Goal: Information Seeking & Learning: Check status

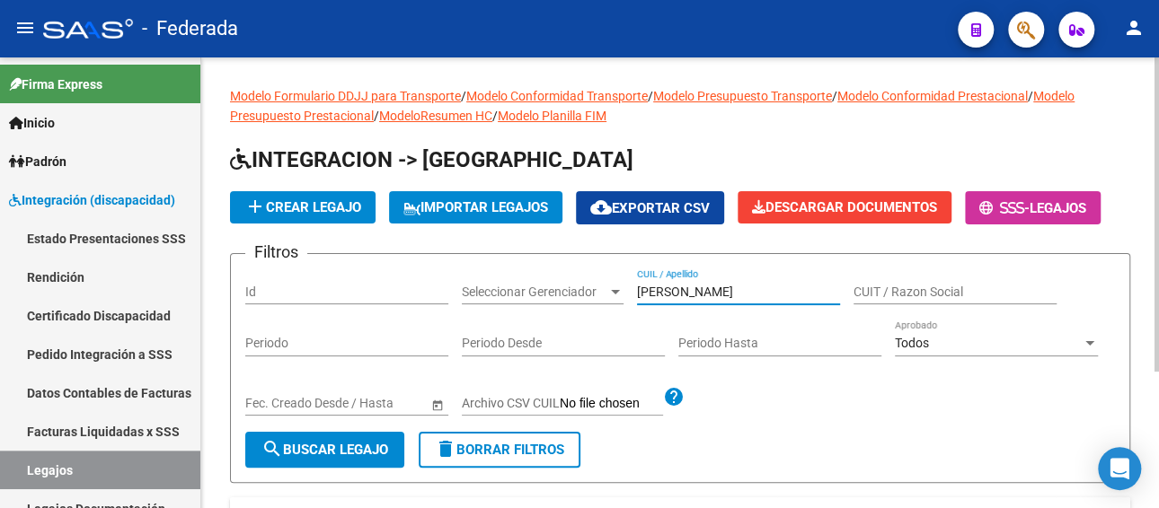
scroll to position [180, 0]
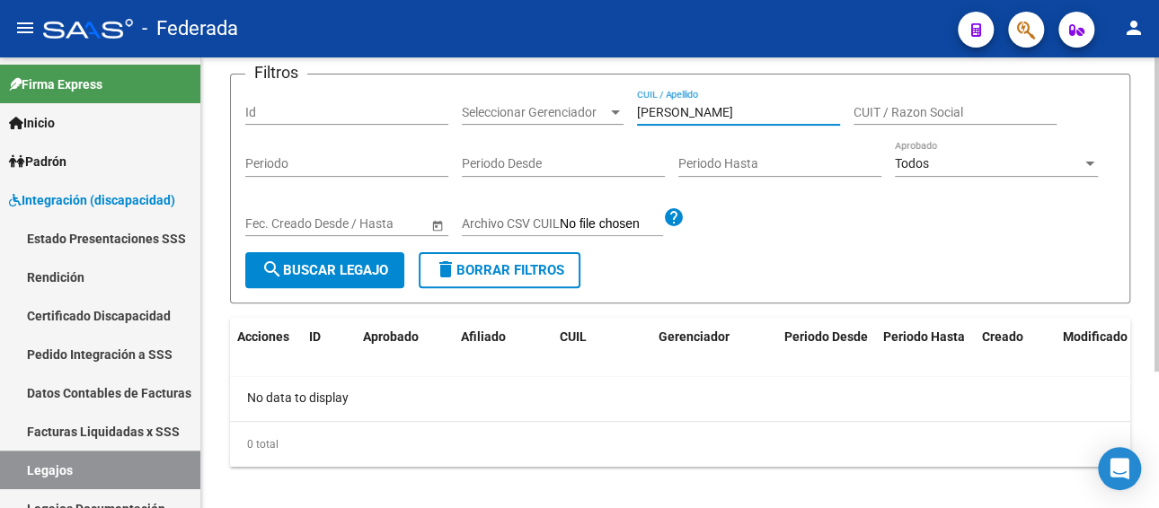
drag, startPoint x: 743, startPoint y: 104, endPoint x: 581, endPoint y: 109, distance: 161.7
click at [581, 109] on div "Filtros Id Seleccionar Gerenciador Seleccionar Gerenciador [PERSON_NAME] / Apel…" at bounding box center [679, 170] width 869 height 163
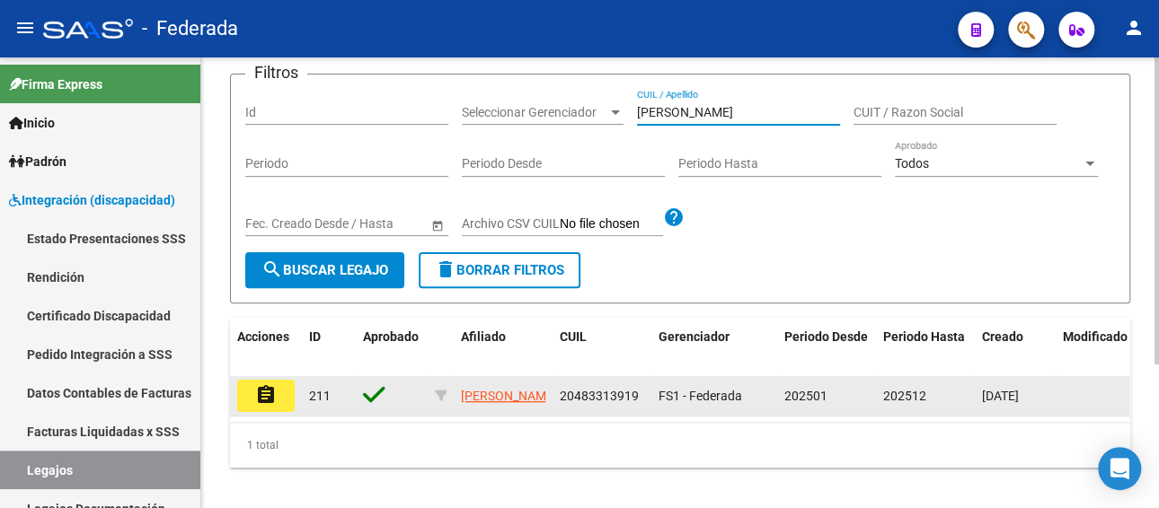
type input "[PERSON_NAME]"
drag, startPoint x: 639, startPoint y: 392, endPoint x: 559, endPoint y: 407, distance: 81.2
click at [559, 407] on datatable-body-cell "20483313919" at bounding box center [601, 396] width 99 height 40
copy span "20483313919"
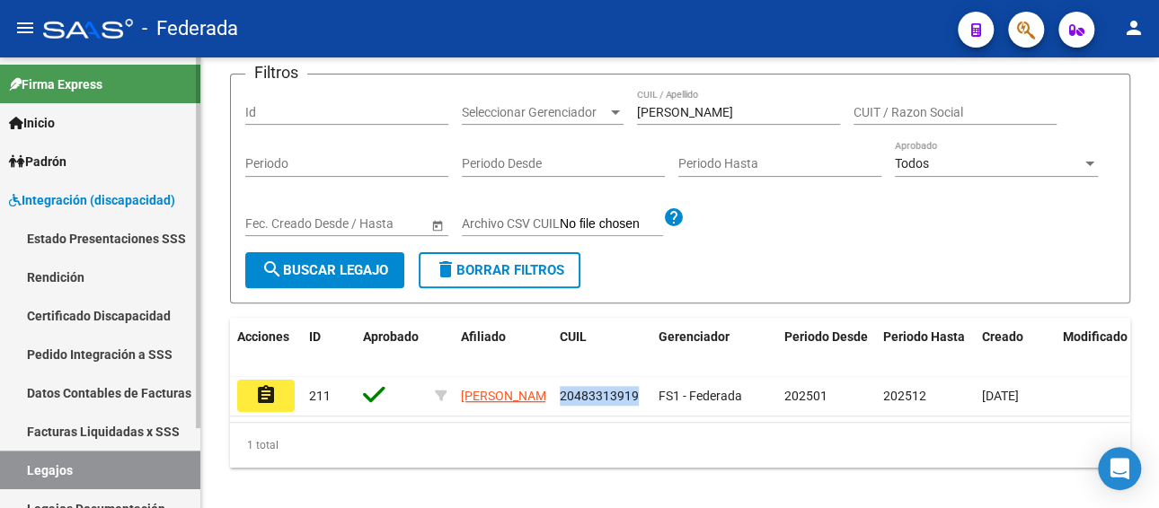
click at [117, 445] on link "Facturas Liquidadas x SSS" at bounding box center [100, 431] width 200 height 39
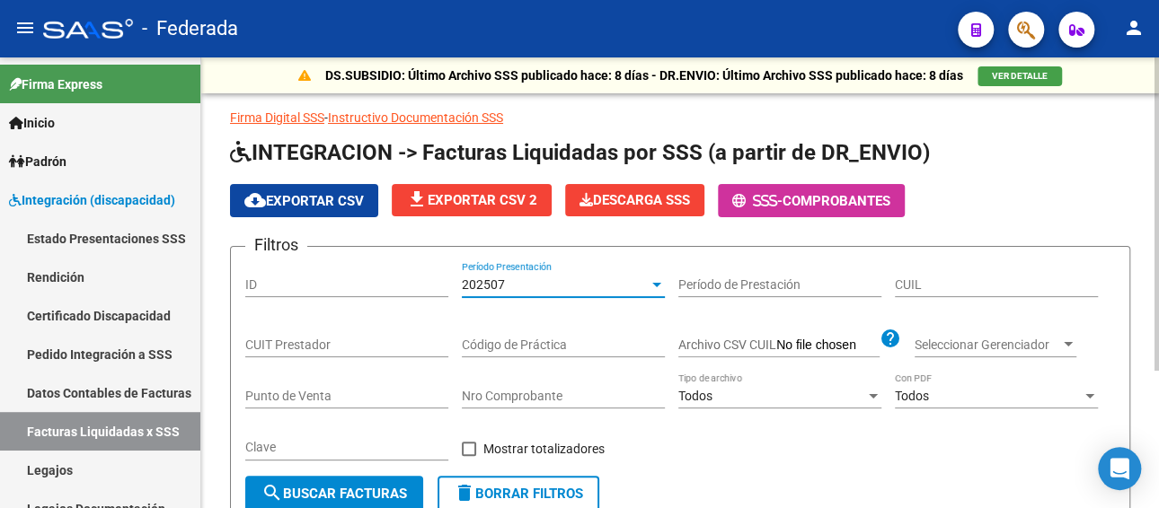
click at [554, 288] on div "202507" at bounding box center [555, 285] width 187 height 15
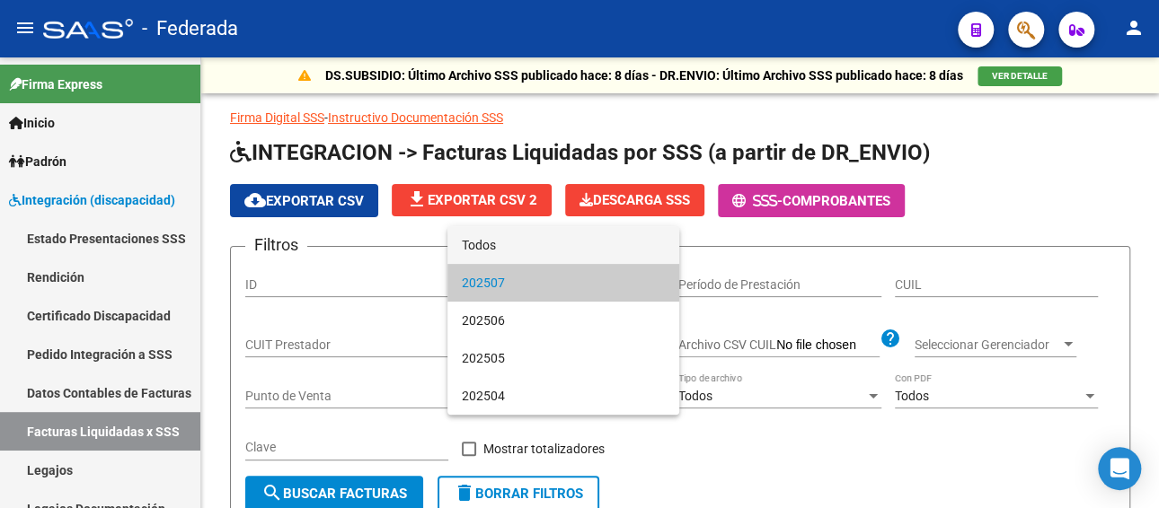
click at [531, 244] on span "Todos" at bounding box center [563, 245] width 203 height 38
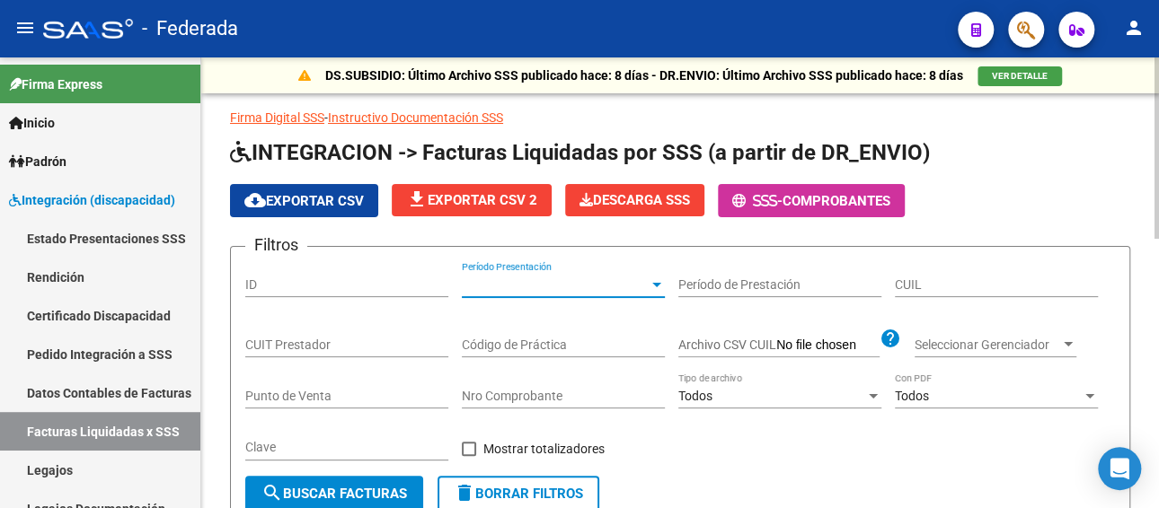
click at [936, 281] on input "CUIL" at bounding box center [996, 285] width 203 height 15
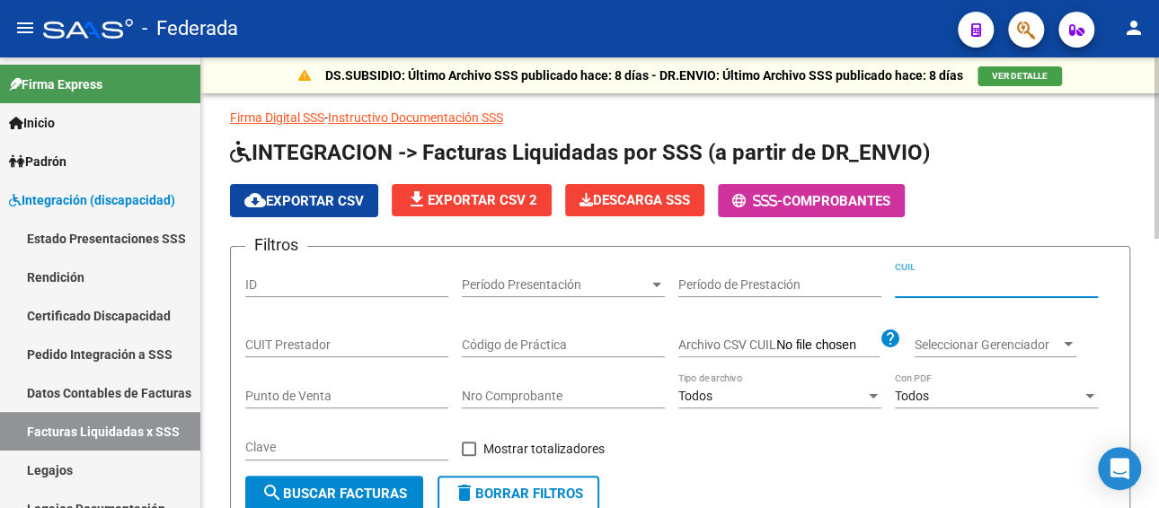
paste input "20-48331391-9"
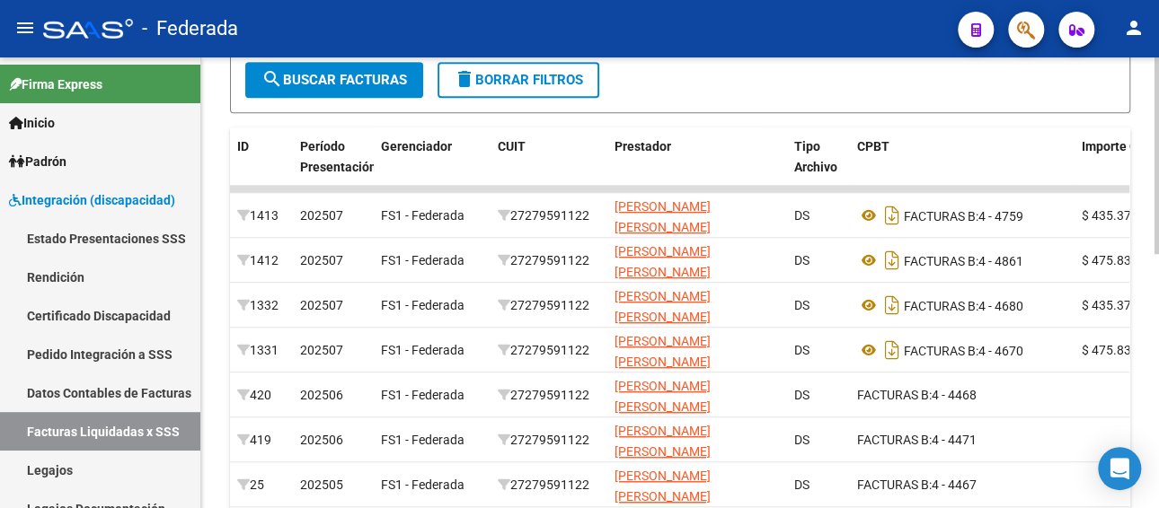
scroll to position [449, 0]
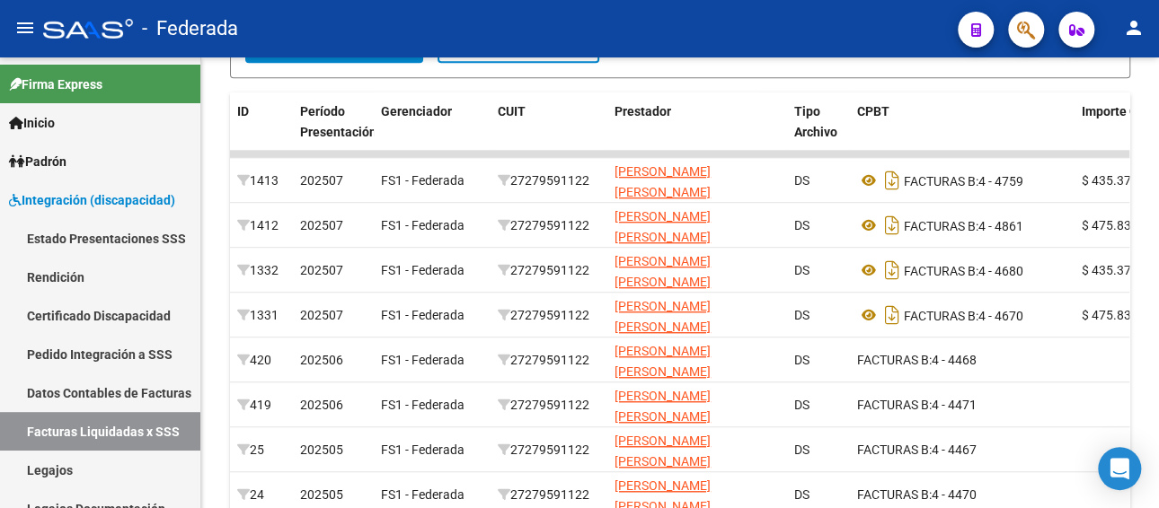
type input "20-48331391-9"
click at [43, 475] on link "Legajos" at bounding box center [100, 470] width 200 height 39
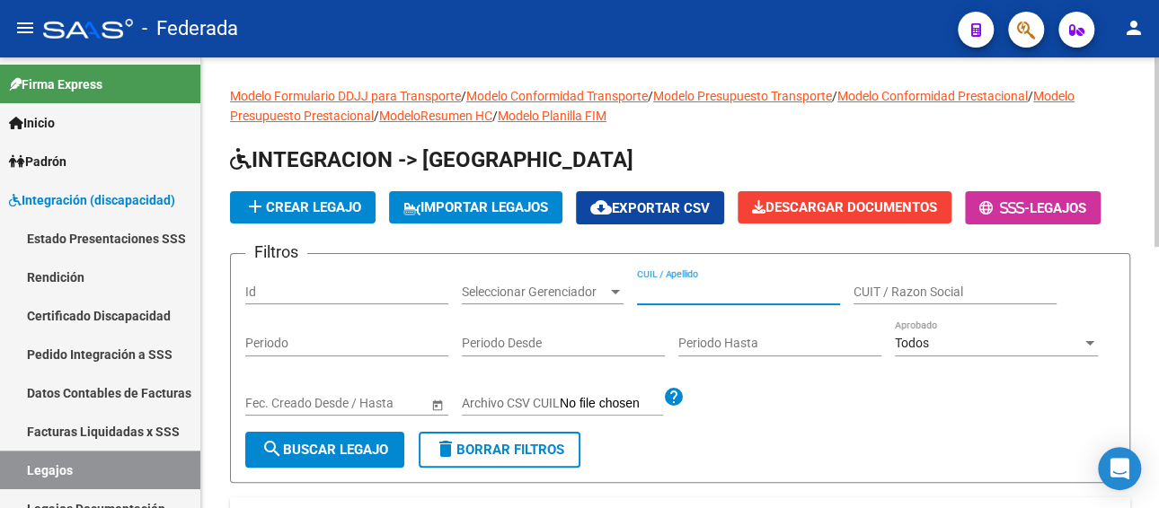
paste input "[PERSON_NAME]"
click at [714, 295] on input "CUIL / Apellido" at bounding box center [738, 292] width 203 height 15
type input "[PERSON_NAME]"
click at [309, 456] on span "search Buscar Legajo" at bounding box center [324, 450] width 127 height 16
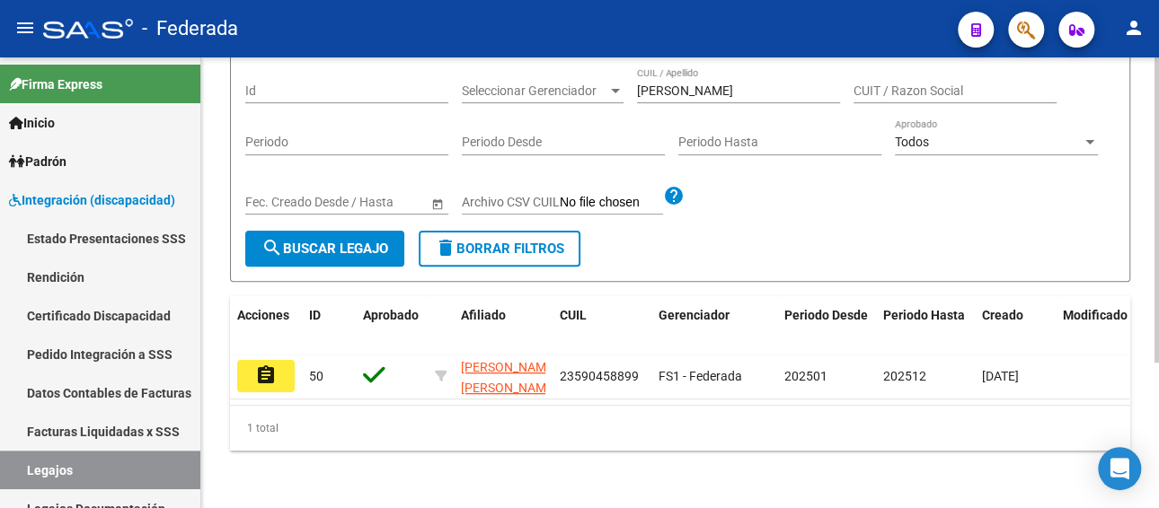
scroll to position [215, 0]
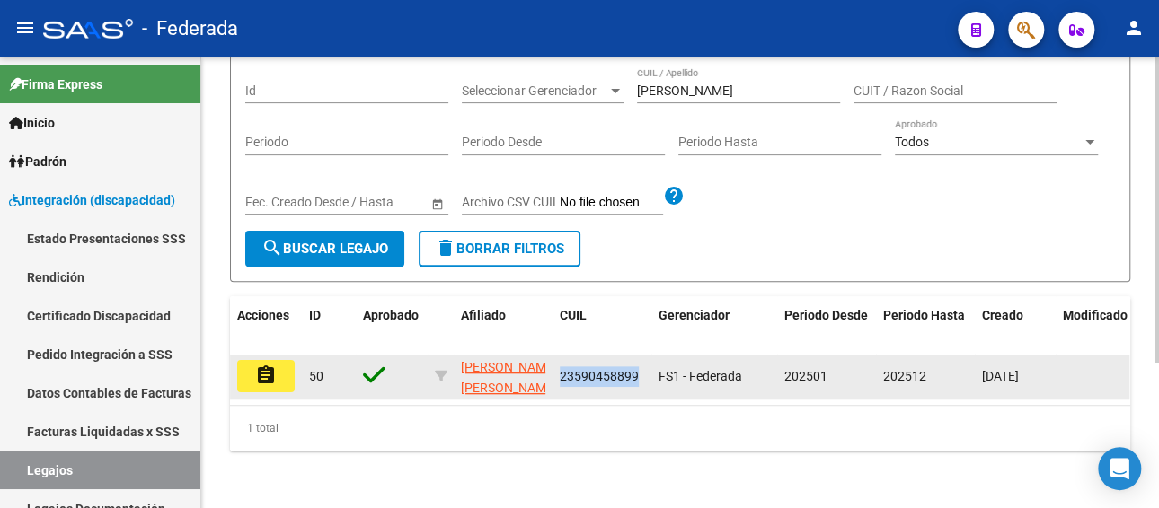
drag, startPoint x: 639, startPoint y: 364, endPoint x: 556, endPoint y: 368, distance: 82.8
click at [556, 368] on datatable-body-cell "23590458899" at bounding box center [601, 377] width 99 height 44
copy span "23590458899"
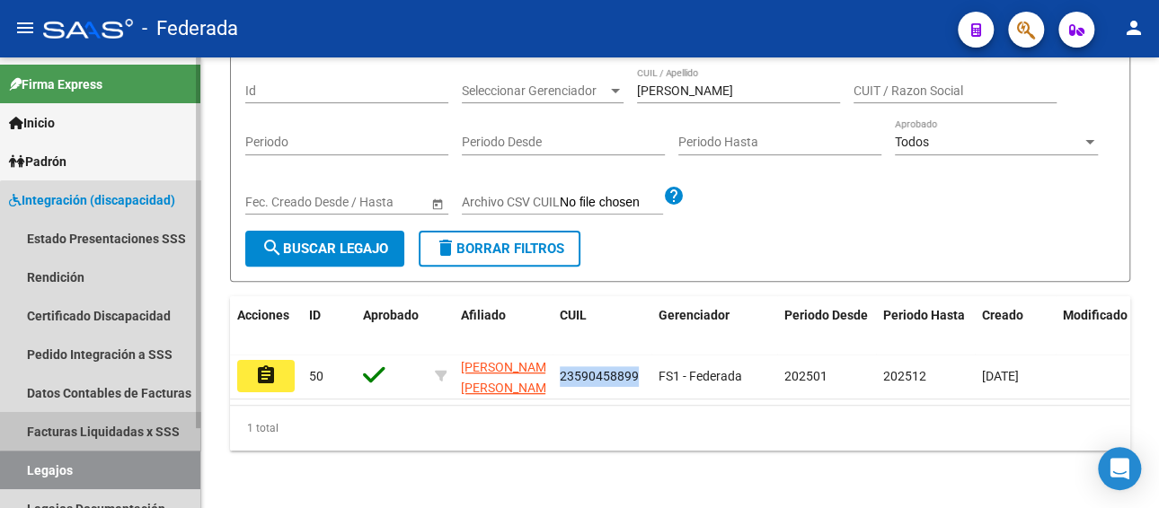
click at [114, 422] on link "Facturas Liquidadas x SSS" at bounding box center [100, 431] width 200 height 39
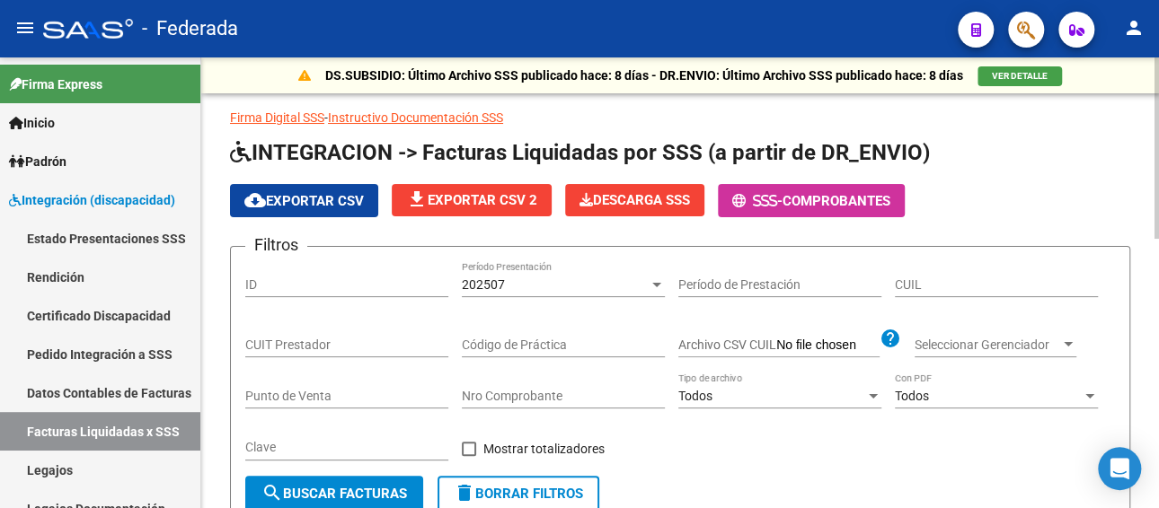
click at [539, 283] on div "202507" at bounding box center [555, 285] width 187 height 15
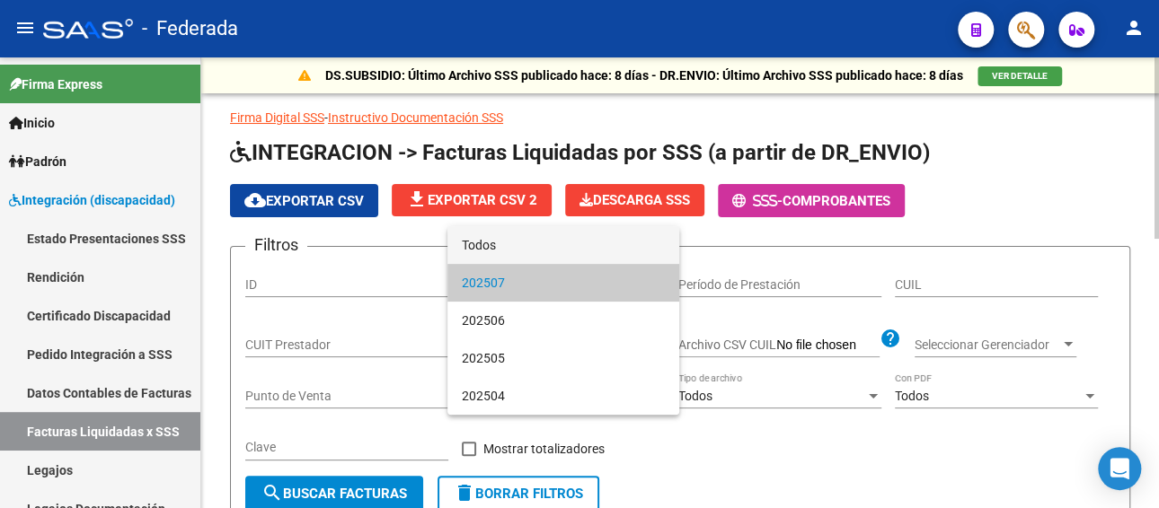
click at [522, 255] on span "Todos" at bounding box center [563, 245] width 203 height 38
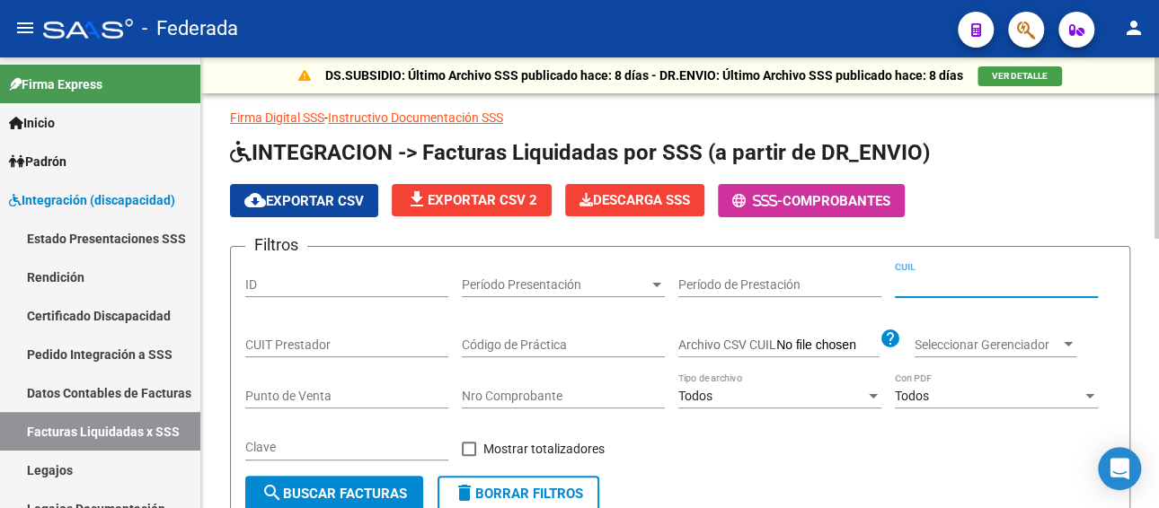
click at [956, 280] on input "CUIL" at bounding box center [996, 285] width 203 height 15
paste input "23-59045889-9"
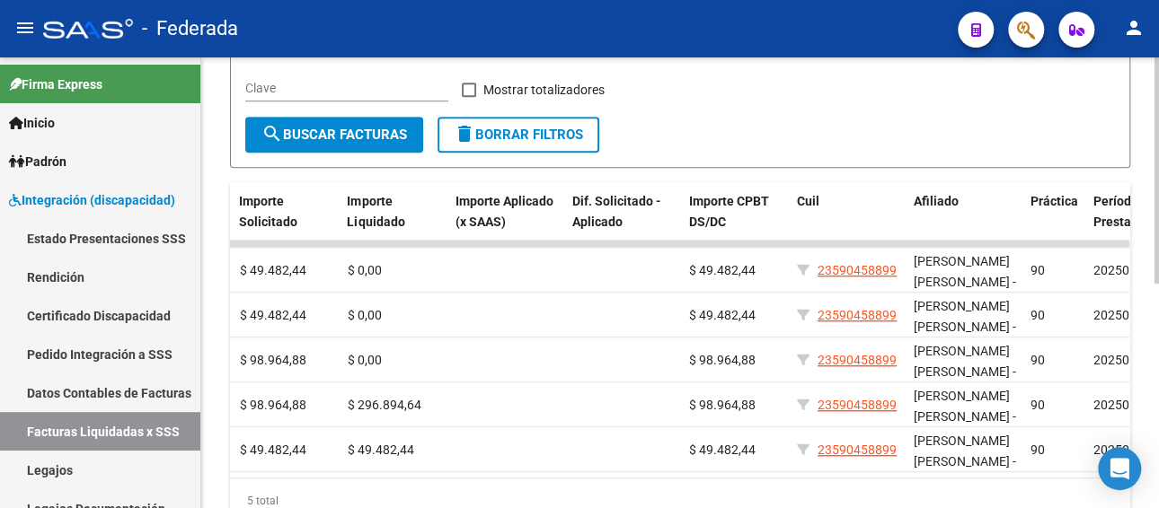
scroll to position [0, 946]
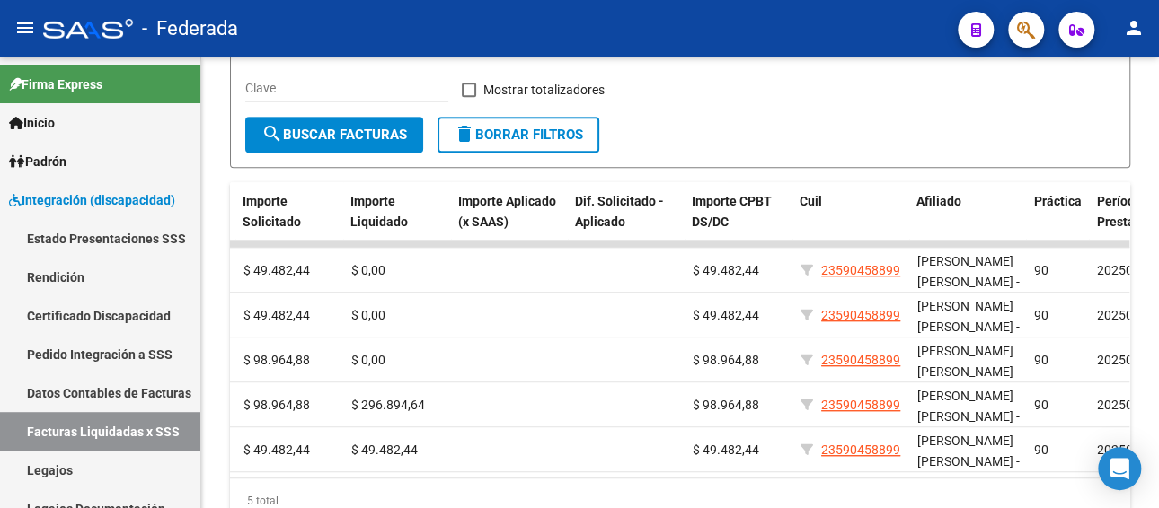
type input "23-59045889-9"
click at [45, 466] on link "Legajos" at bounding box center [100, 470] width 200 height 39
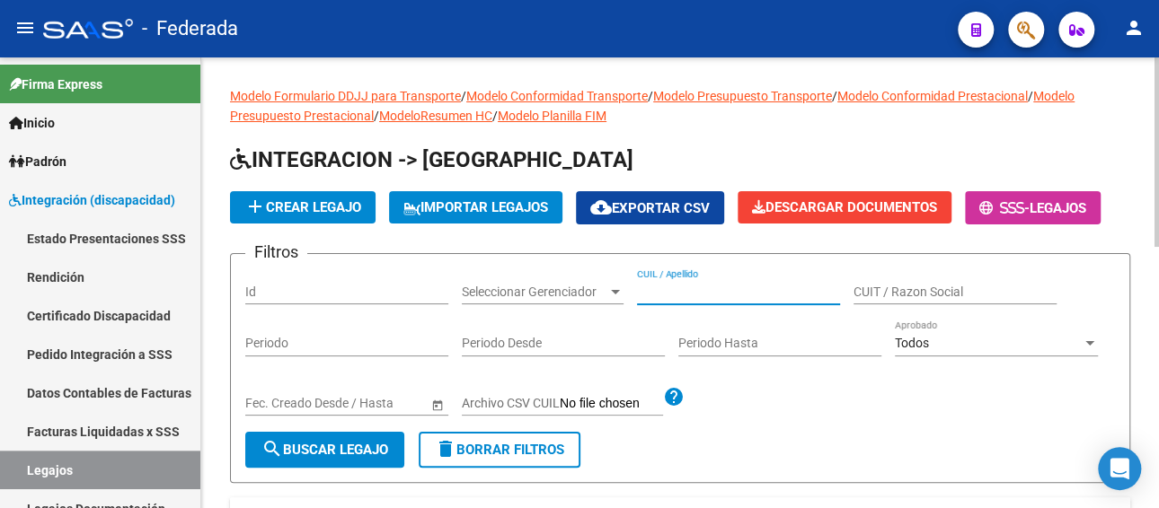
click at [703, 287] on input "CUIL / Apellido" at bounding box center [738, 292] width 203 height 15
paste input "[PERSON_NAME]"
type input "[PERSON_NAME]"
click at [294, 460] on button "search Buscar Legajo" at bounding box center [324, 450] width 159 height 36
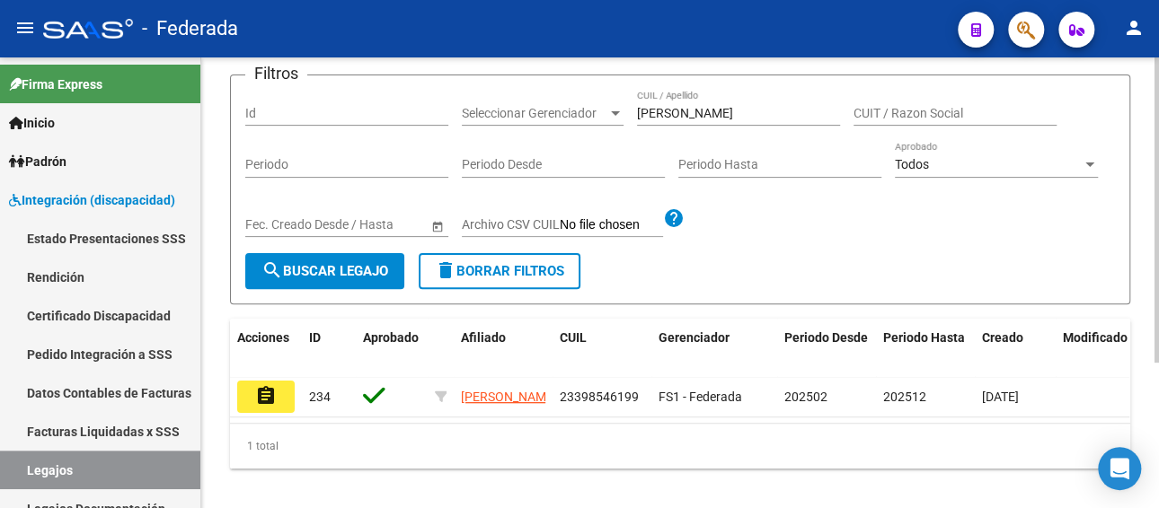
scroll to position [180, 0]
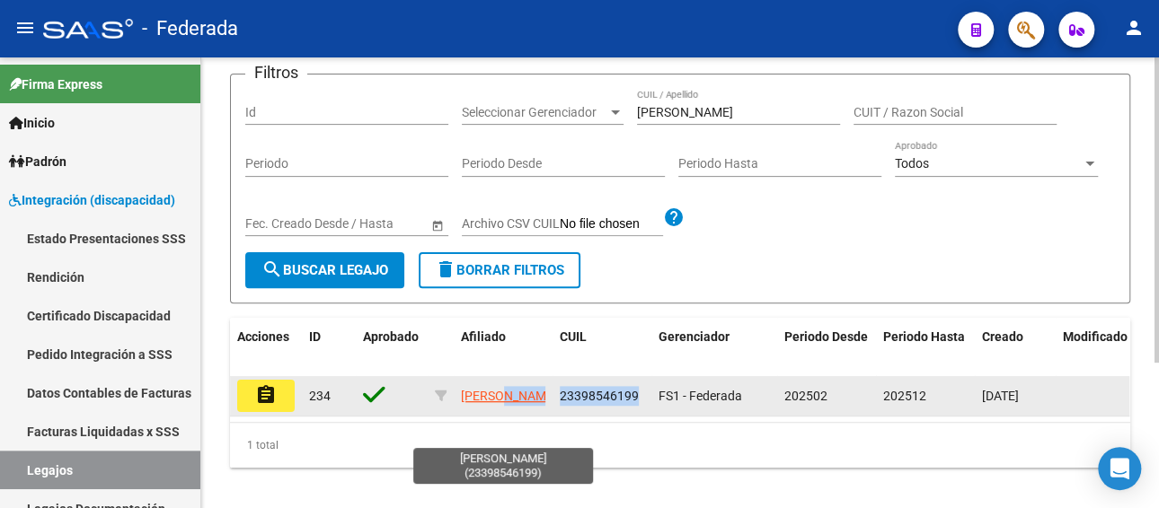
drag, startPoint x: 639, startPoint y: 396, endPoint x: 542, endPoint y: 400, distance: 97.1
click at [542, 400] on div "assignment 234 [PERSON_NAME] 23398546199 FS1 - Federada 202502 202512 [DATE]" at bounding box center [840, 396] width 1221 height 40
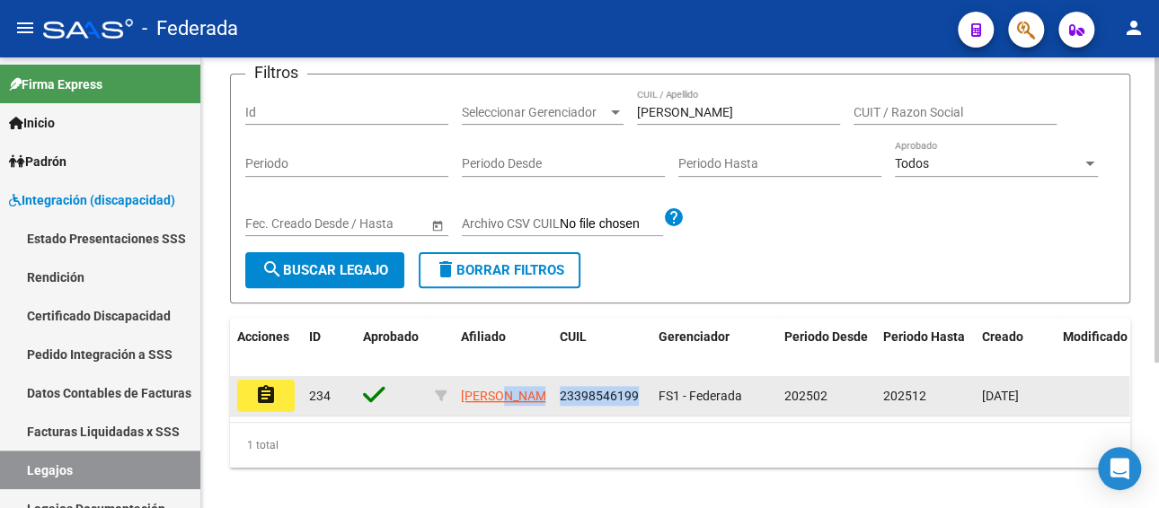
copy div "[PERSON_NAME] 23398546199"
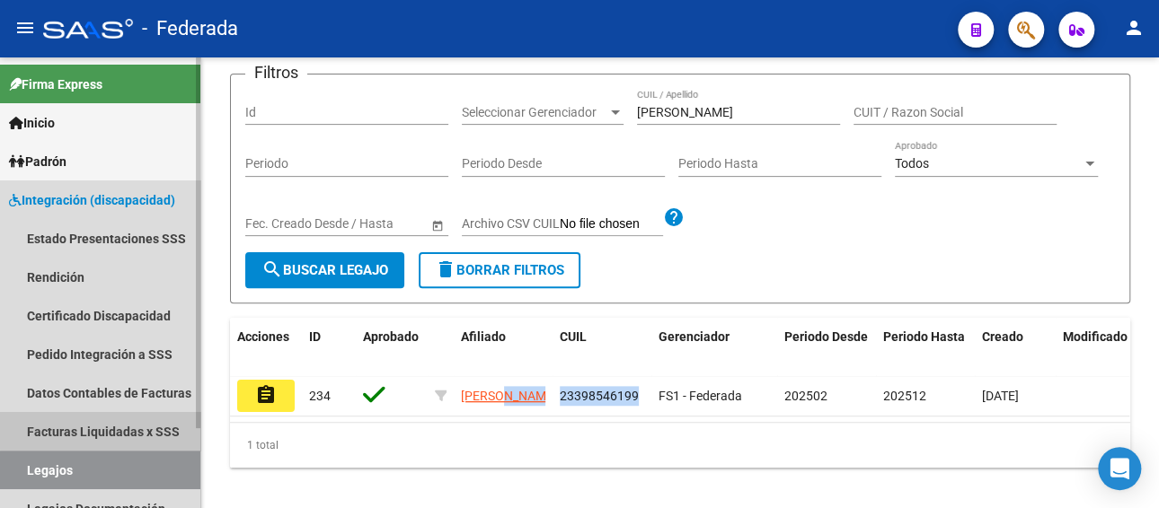
click at [117, 430] on link "Facturas Liquidadas x SSS" at bounding box center [100, 431] width 200 height 39
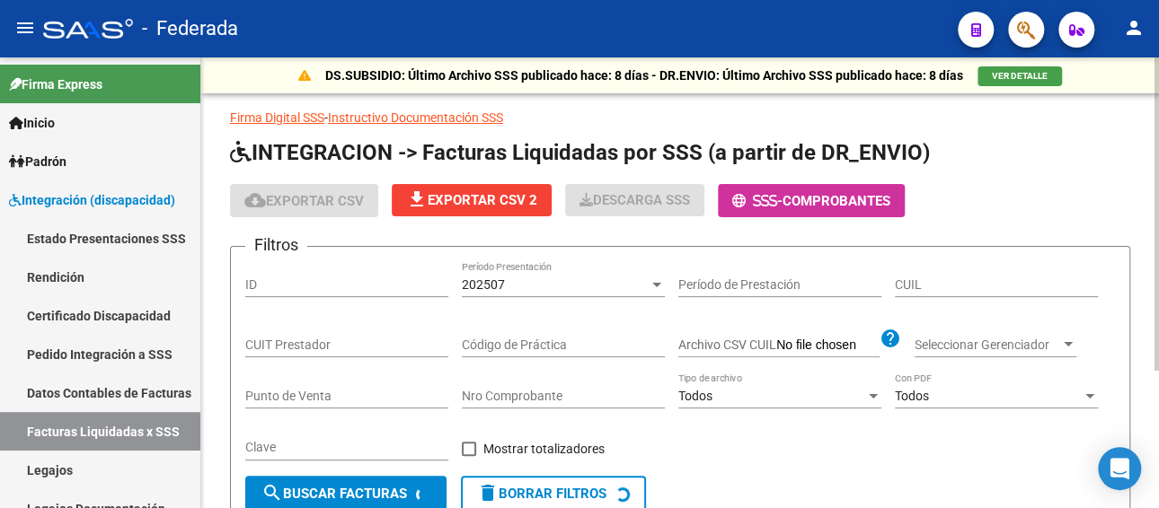
click at [517, 284] on div "202507" at bounding box center [555, 285] width 187 height 15
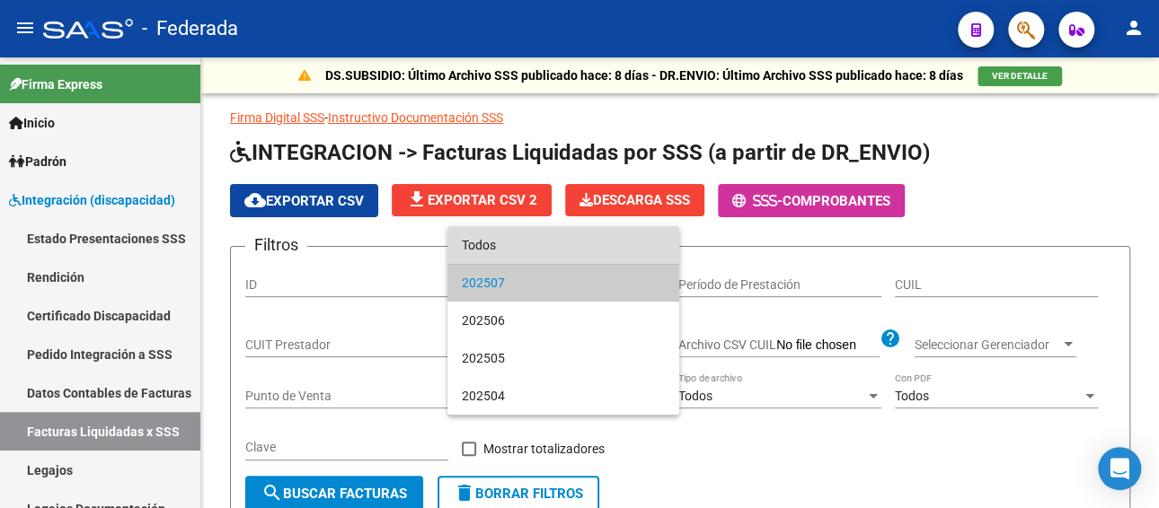
click at [517, 247] on span "Todos" at bounding box center [563, 245] width 203 height 38
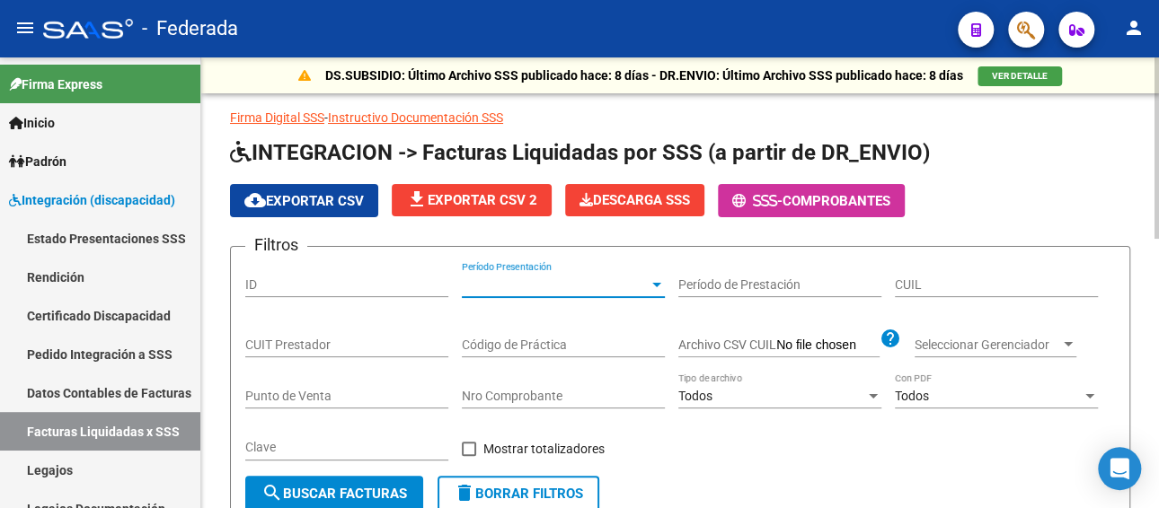
click at [942, 275] on div "CUIL" at bounding box center [996, 279] width 203 height 36
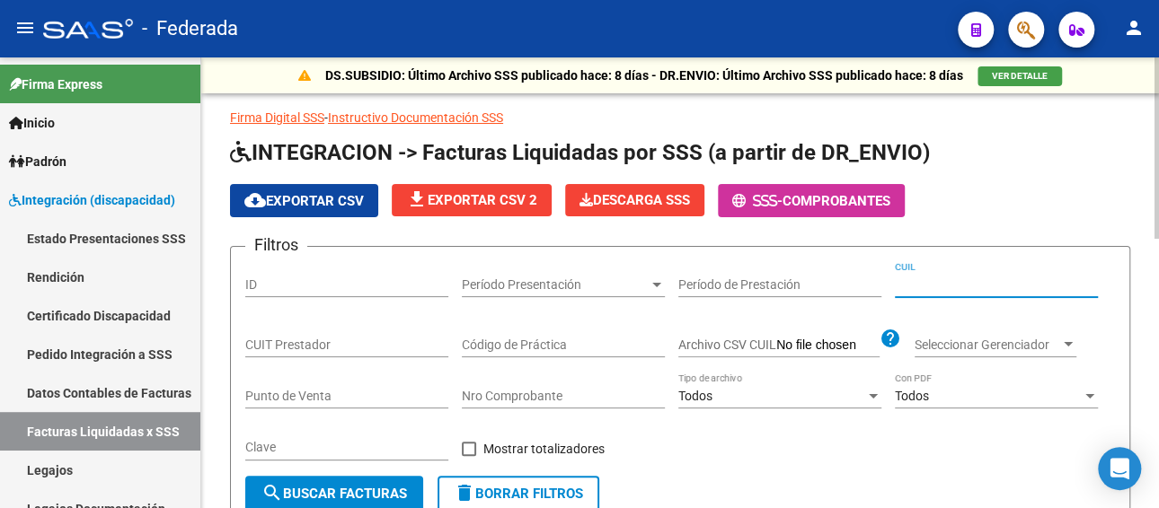
paste input "23-39854619-9"
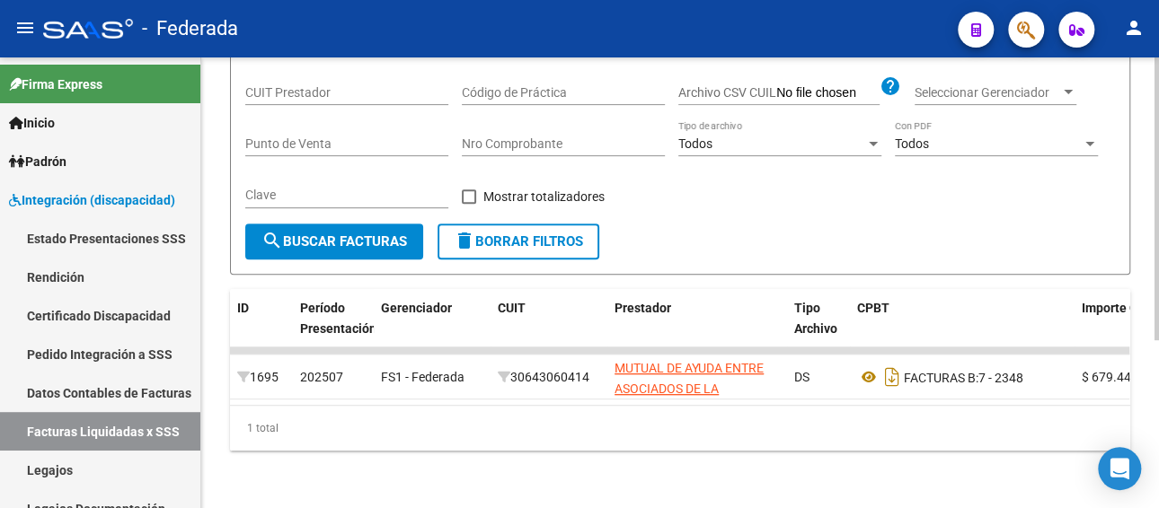
scroll to position [266, 0]
type input "23-39854619-9"
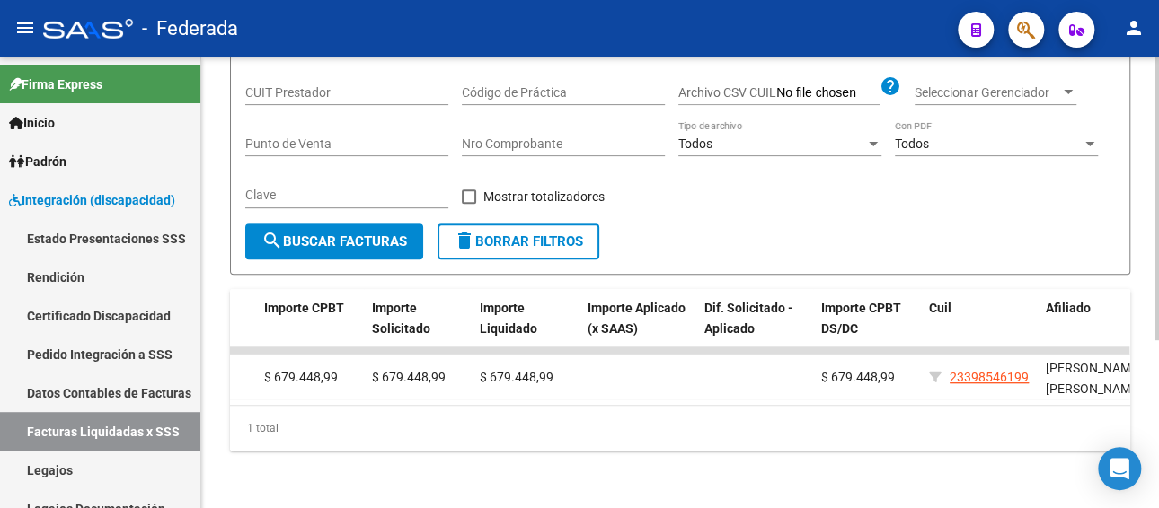
scroll to position [0, 959]
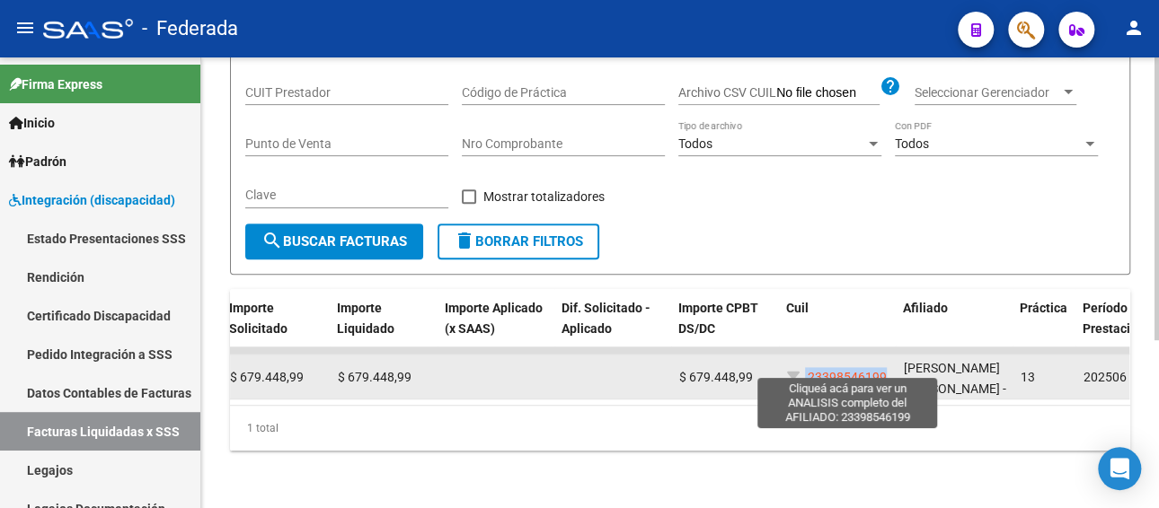
drag, startPoint x: 888, startPoint y: 359, endPoint x: 807, endPoint y: 362, distance: 81.8
click at [807, 362] on datatable-body-cell "23398546199" at bounding box center [838, 377] width 117 height 44
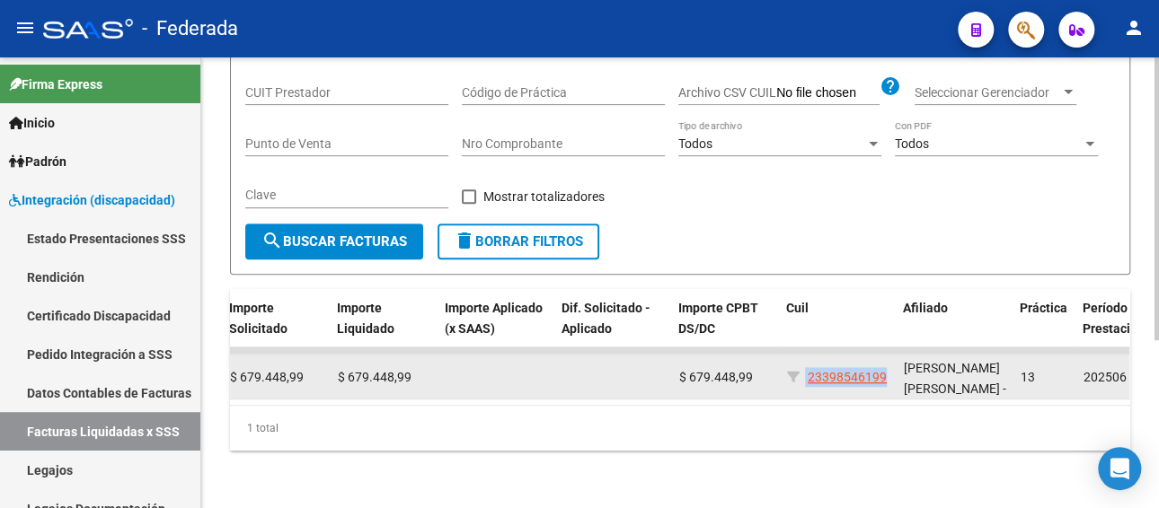
copy div "23398546199"
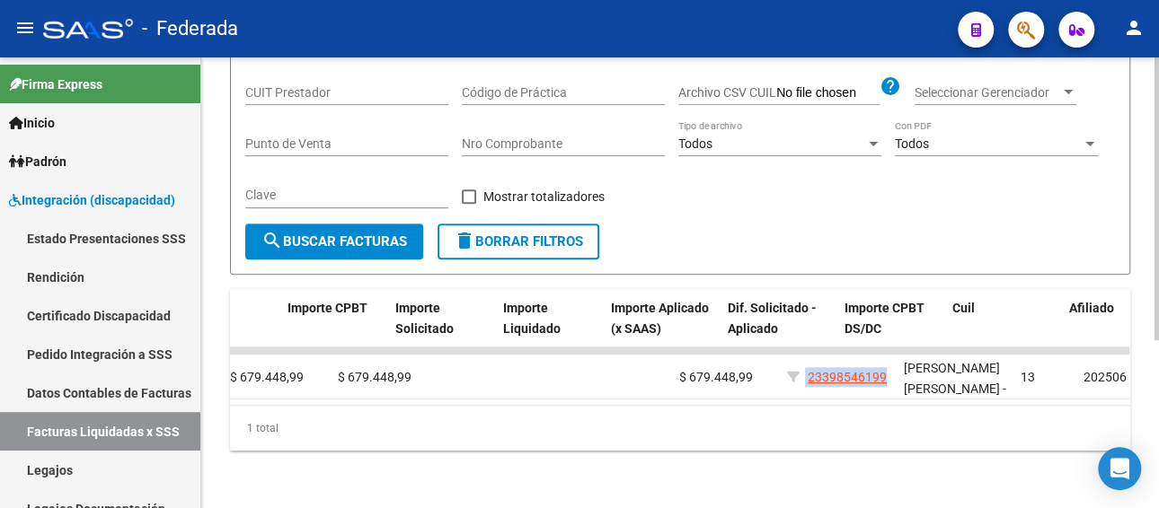
scroll to position [0, 793]
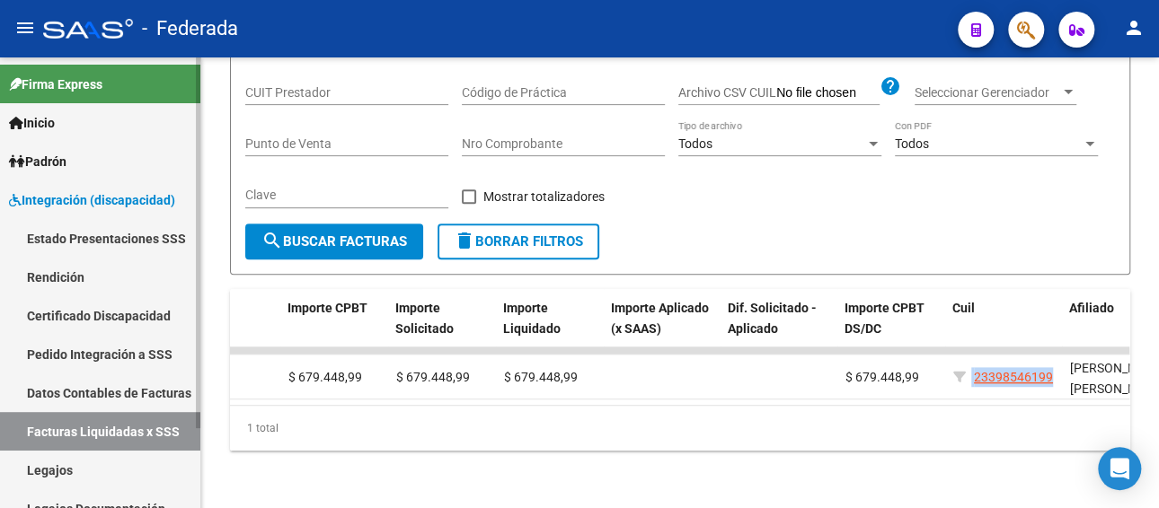
click at [113, 474] on link "Legajos" at bounding box center [100, 470] width 200 height 39
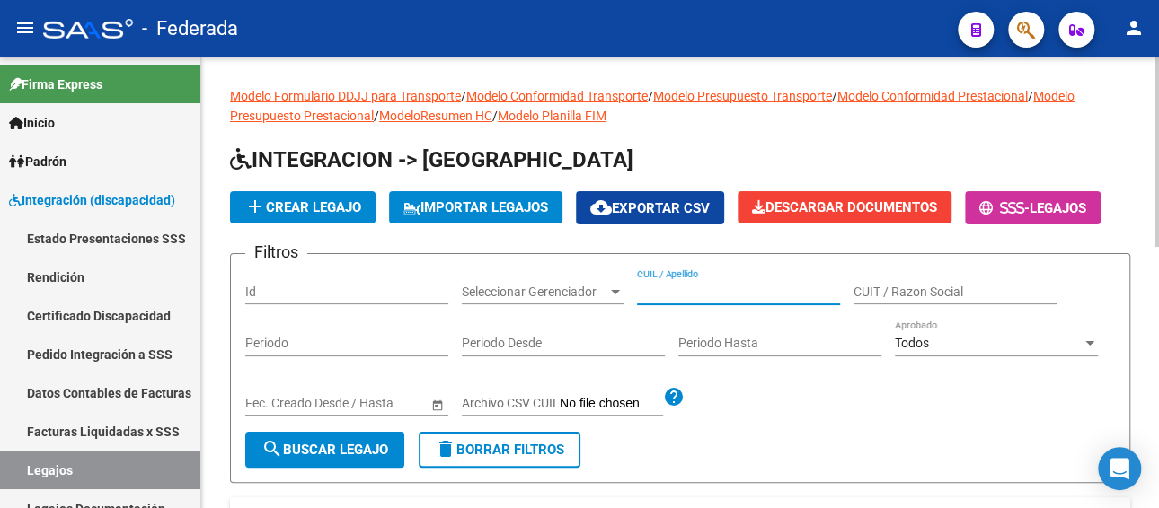
click at [716, 293] on input "CUIL / Apellido" at bounding box center [738, 292] width 203 height 15
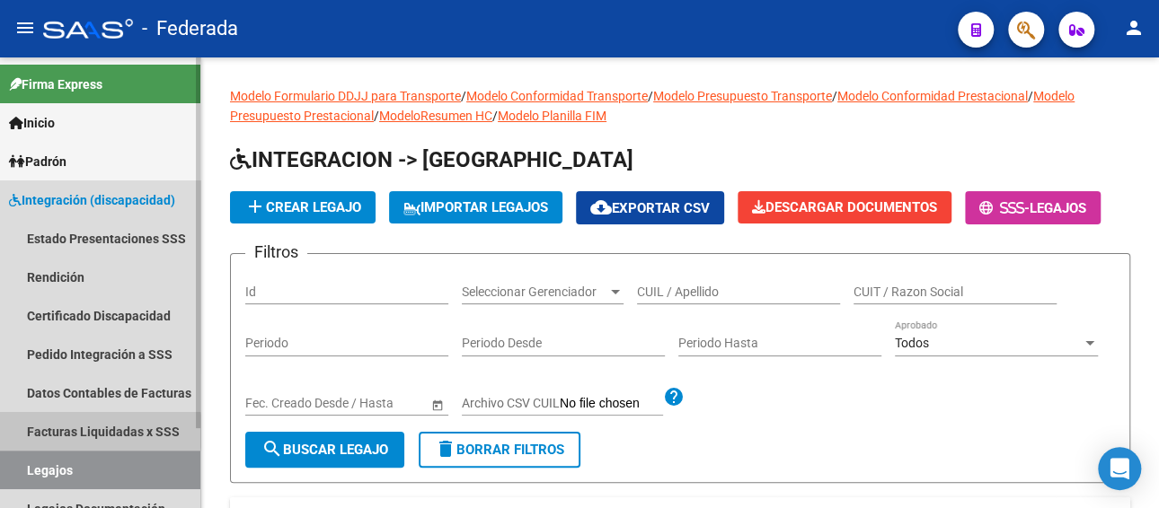
click at [64, 431] on link "Facturas Liquidadas x SSS" at bounding box center [100, 431] width 200 height 39
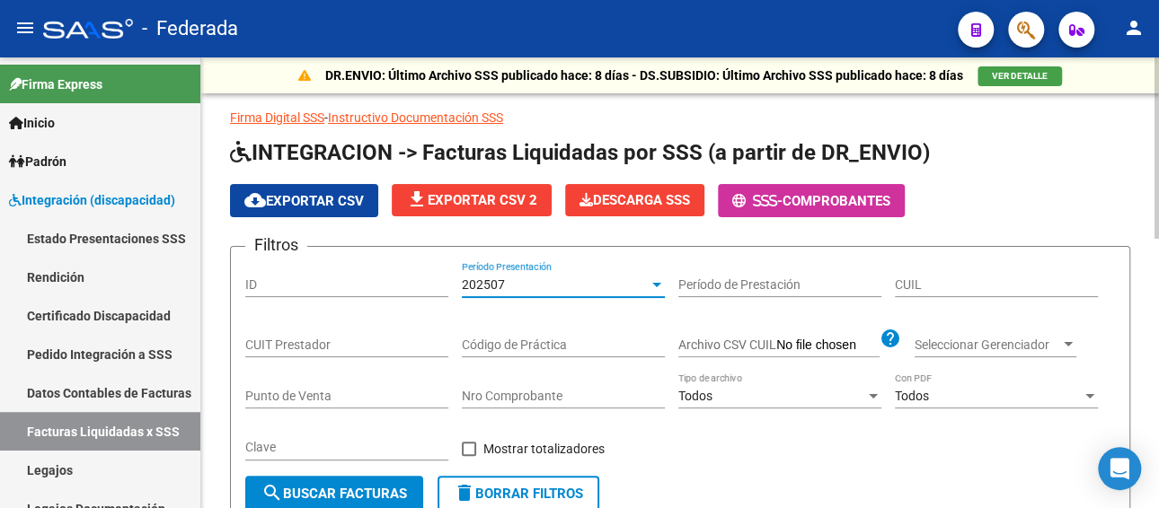
click at [546, 282] on div "202507" at bounding box center [555, 285] width 187 height 15
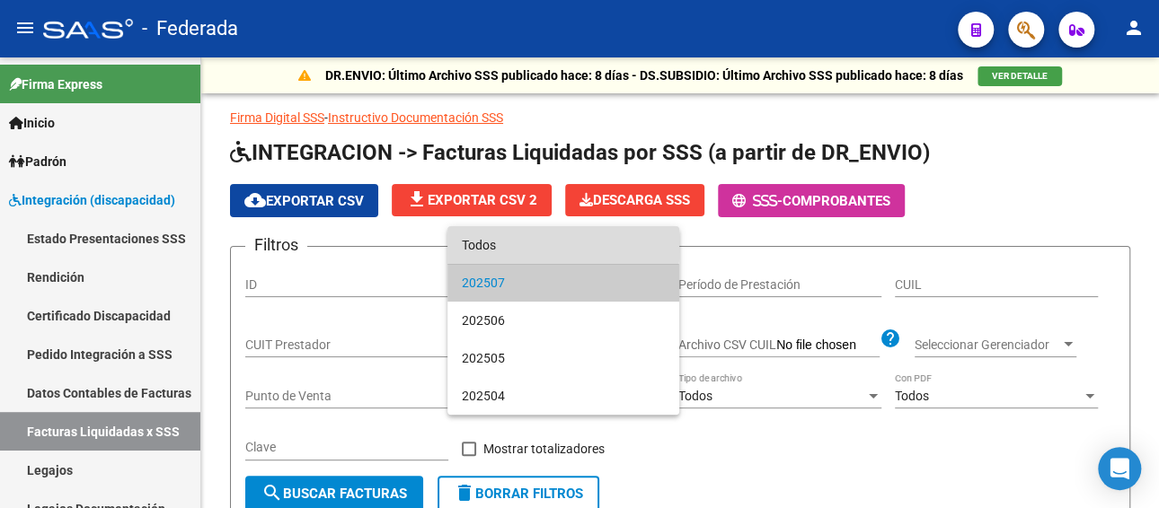
drag, startPoint x: 523, startPoint y: 244, endPoint x: 791, endPoint y: 290, distance: 272.4
click at [525, 248] on span "Todos" at bounding box center [563, 245] width 203 height 38
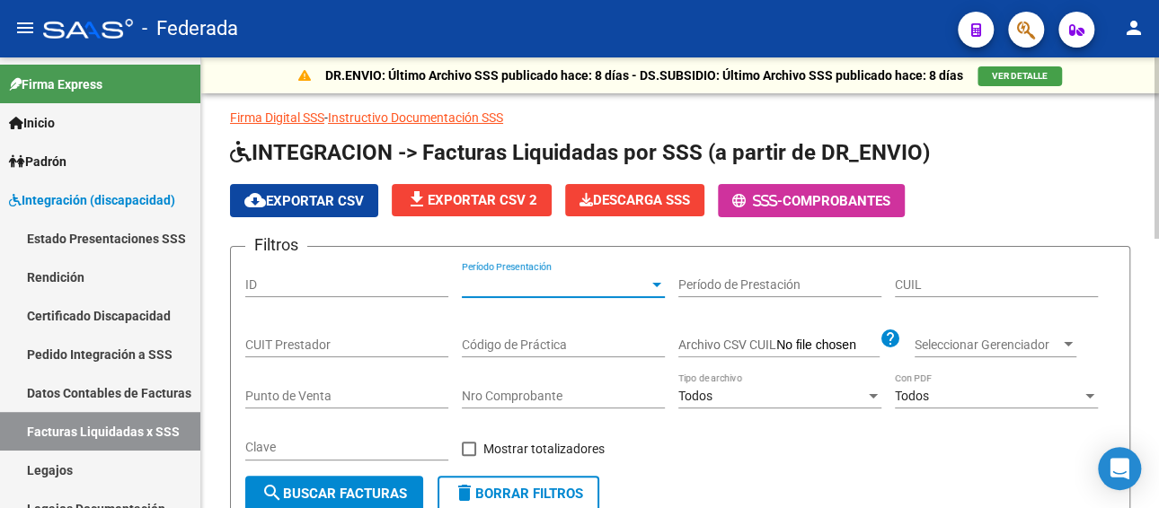
click at [962, 287] on input "CUIL" at bounding box center [996, 285] width 203 height 15
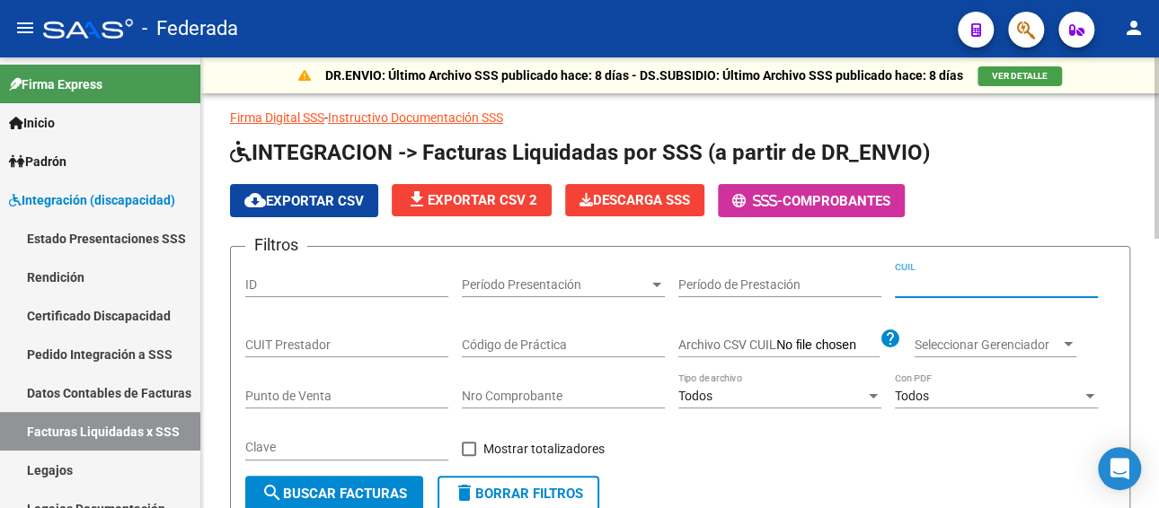
paste input "23-39854619-9"
click at [335, 485] on button "search Buscar Facturas" at bounding box center [334, 494] width 178 height 36
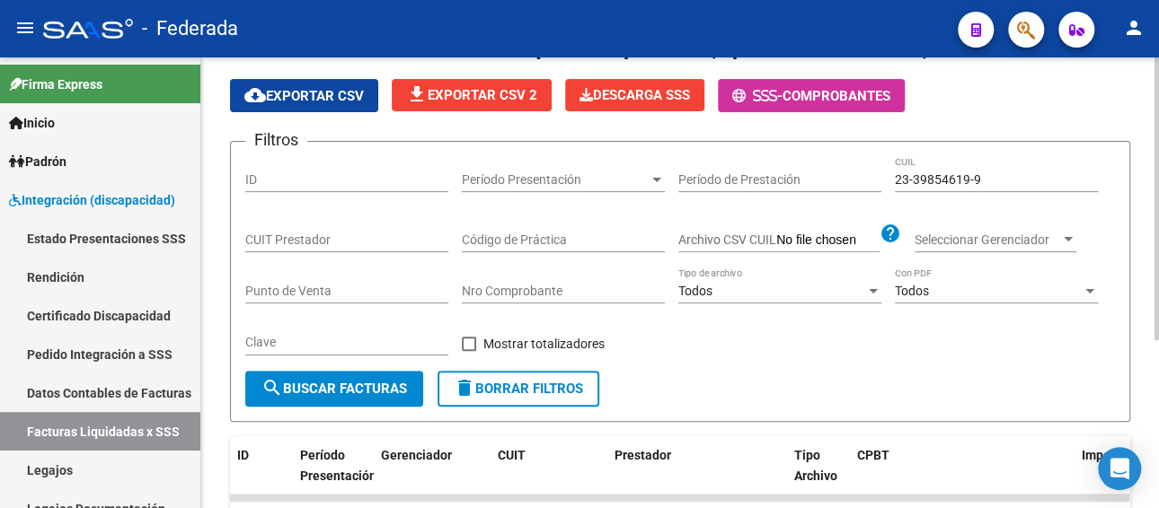
scroll to position [86, 0]
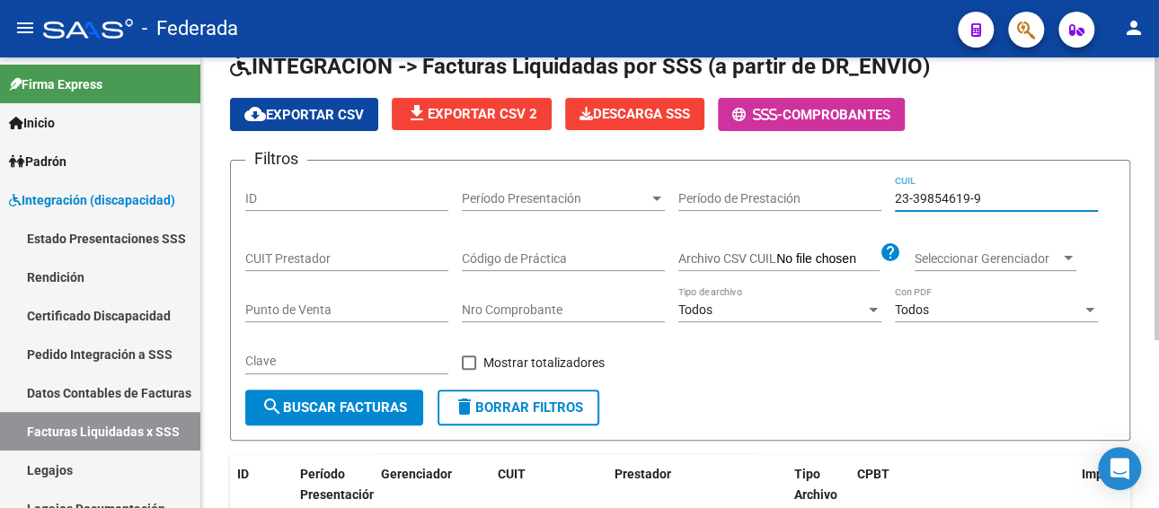
paste input "0-58090971-0"
drag, startPoint x: 1003, startPoint y: 198, endPoint x: 811, endPoint y: 198, distance: 192.2
click at [811, 198] on div "Filtros ID Período Presentación Período Presentación Período de Prestación 23-3…" at bounding box center [679, 282] width 869 height 215
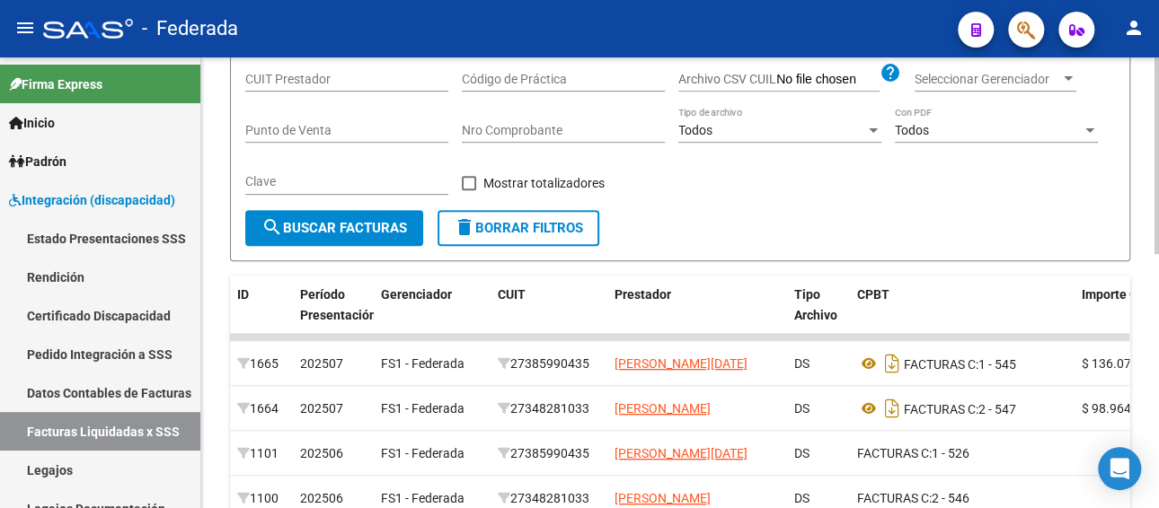
scroll to position [445, 0]
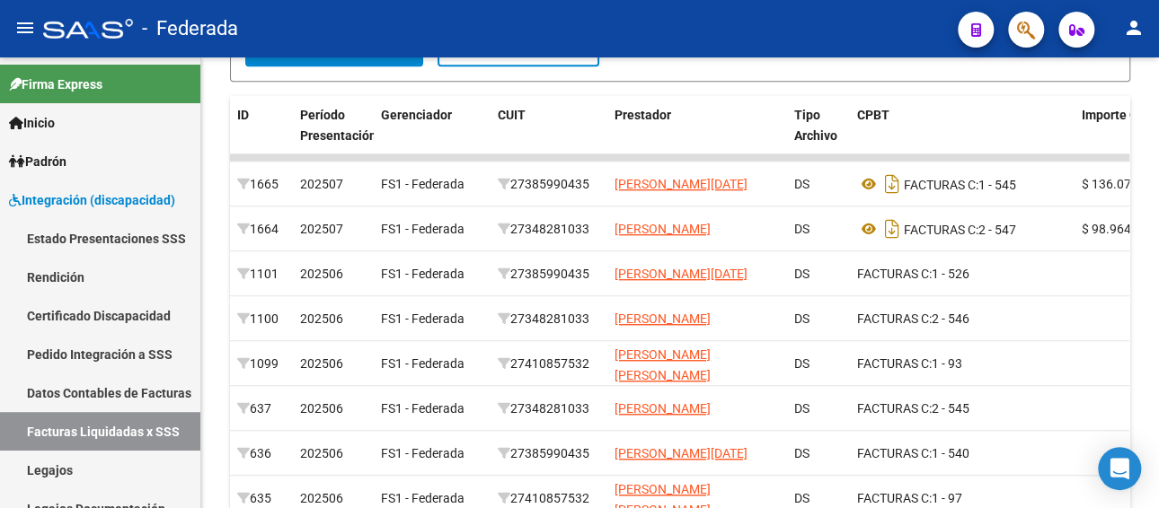
type input "20-58090971-0"
click at [78, 463] on link "Legajos" at bounding box center [100, 470] width 200 height 39
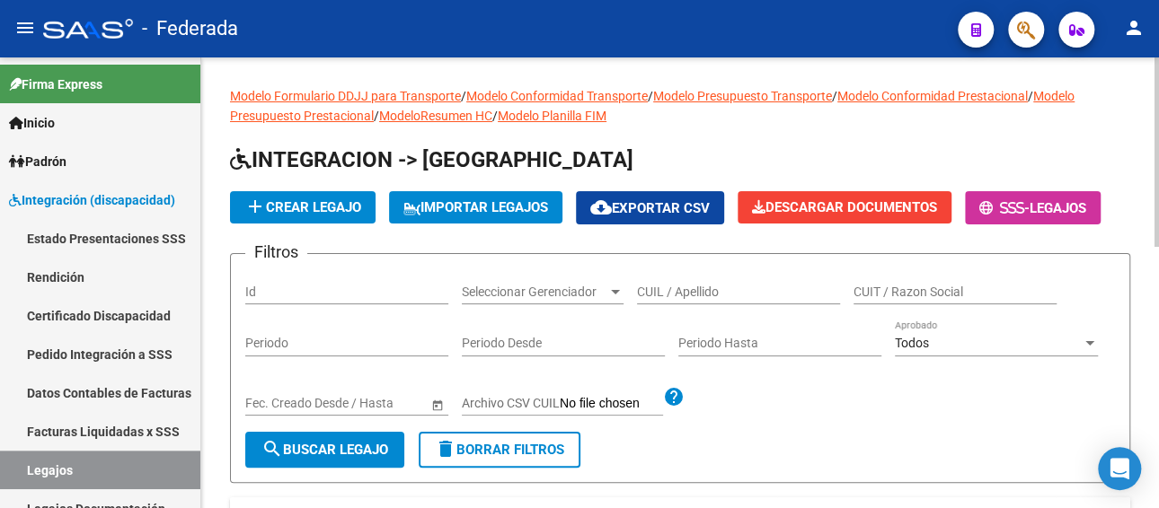
click at [716, 286] on input "CUIL / Apellido" at bounding box center [738, 292] width 203 height 15
paste input "[PERSON_NAME]"
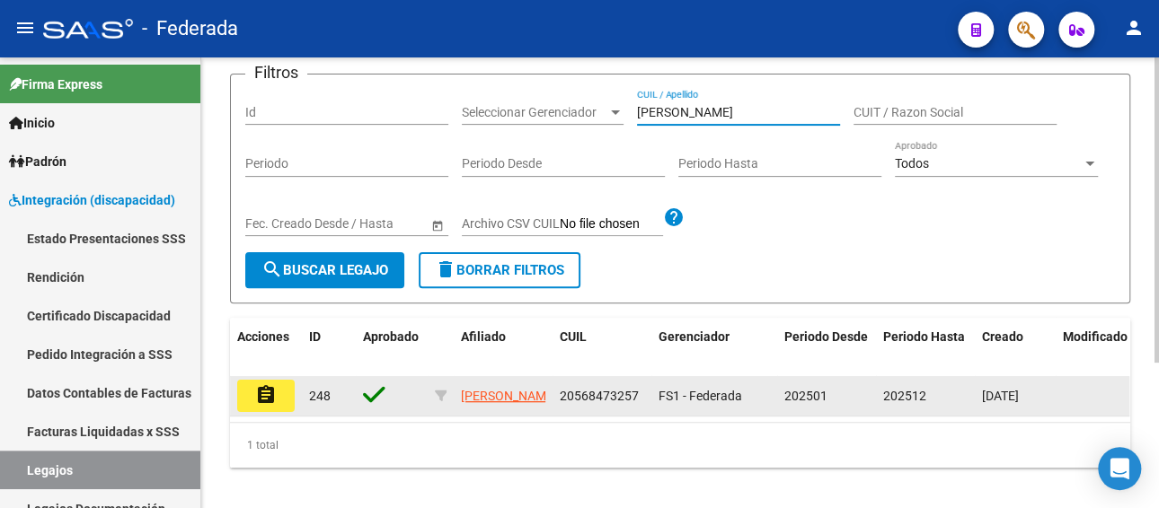
type input "[PERSON_NAME]"
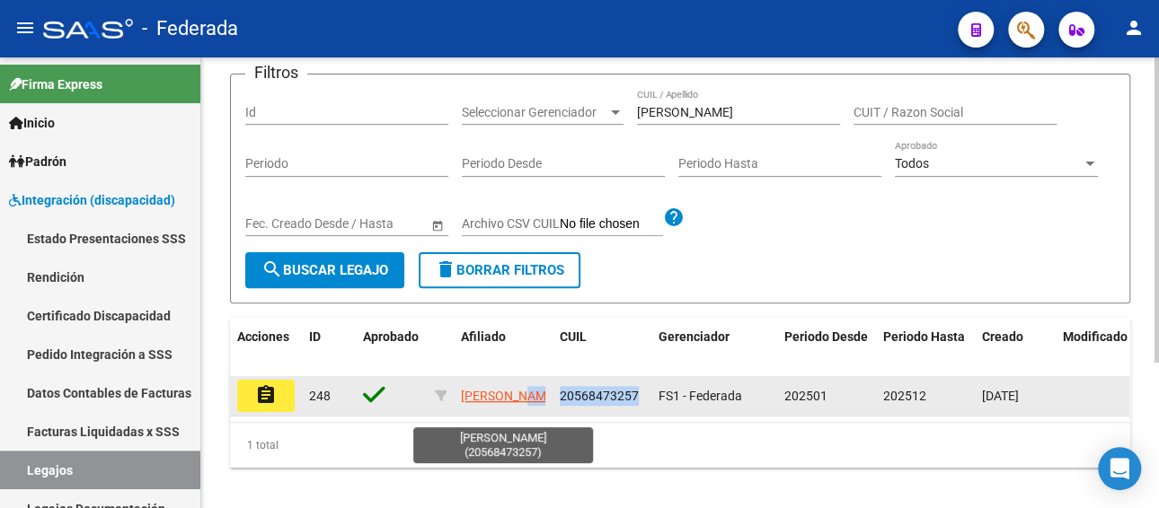
drag, startPoint x: 639, startPoint y: 396, endPoint x: 528, endPoint y: 396, distance: 110.5
click at [528, 396] on div "assignment 248 [PERSON_NAME] 20568473257 FS1 - Federada 202501 202512 [DATE]" at bounding box center [840, 396] width 1221 height 40
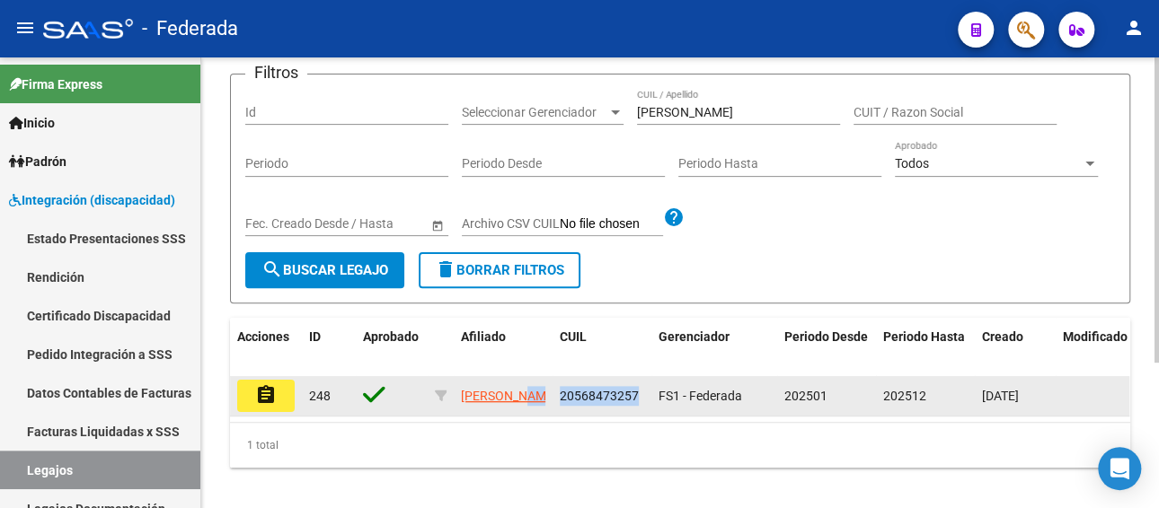
click at [528, 396] on app-link-go-to "[PERSON_NAME]" at bounding box center [509, 396] width 96 height 21
drag, startPoint x: 636, startPoint y: 396, endPoint x: 559, endPoint y: 401, distance: 77.4
click at [560, 401] on span "20568473257" at bounding box center [599, 396] width 79 height 14
copy span "20568473257"
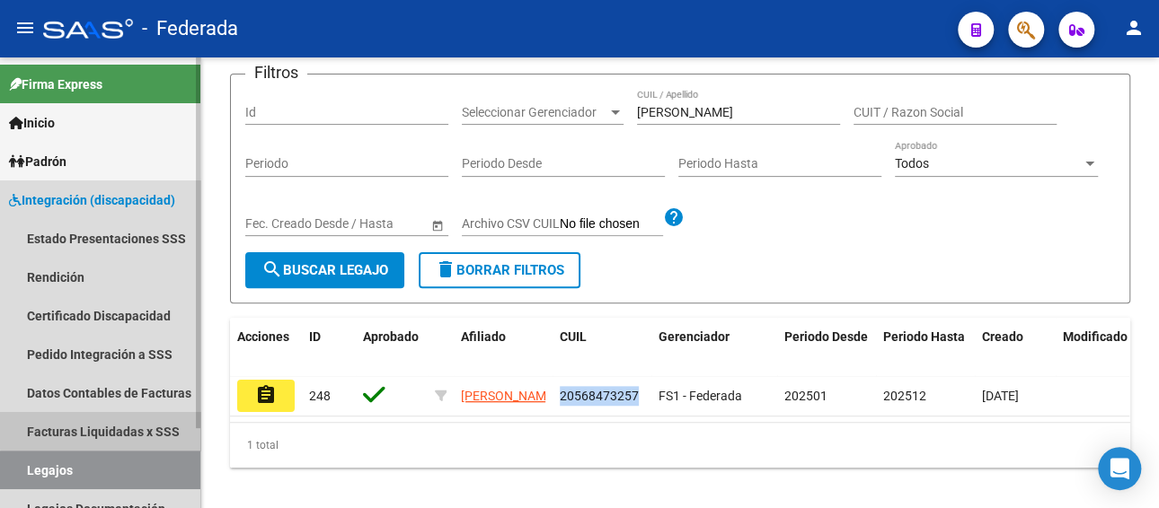
click at [108, 430] on link "Facturas Liquidadas x SSS" at bounding box center [100, 431] width 200 height 39
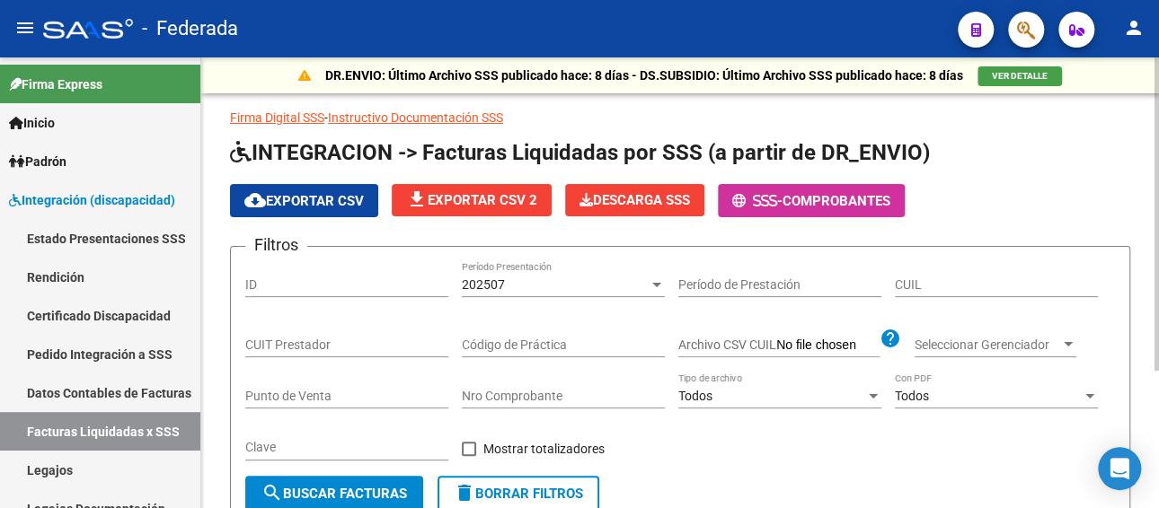
click at [568, 286] on div "202507" at bounding box center [555, 285] width 187 height 15
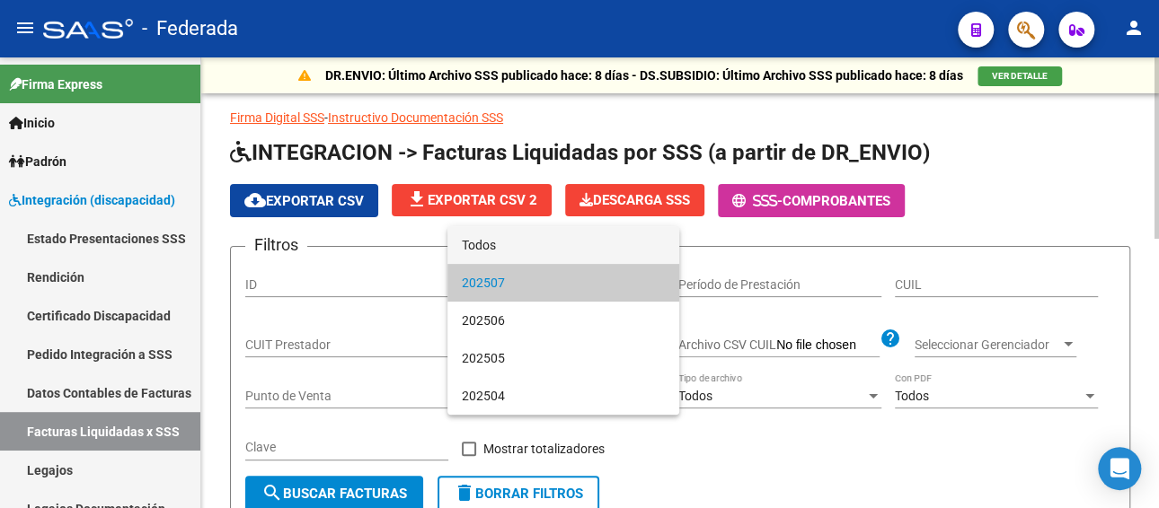
drag, startPoint x: 521, startPoint y: 246, endPoint x: 748, endPoint y: 280, distance: 229.8
click at [521, 245] on span "Todos" at bounding box center [563, 245] width 203 height 38
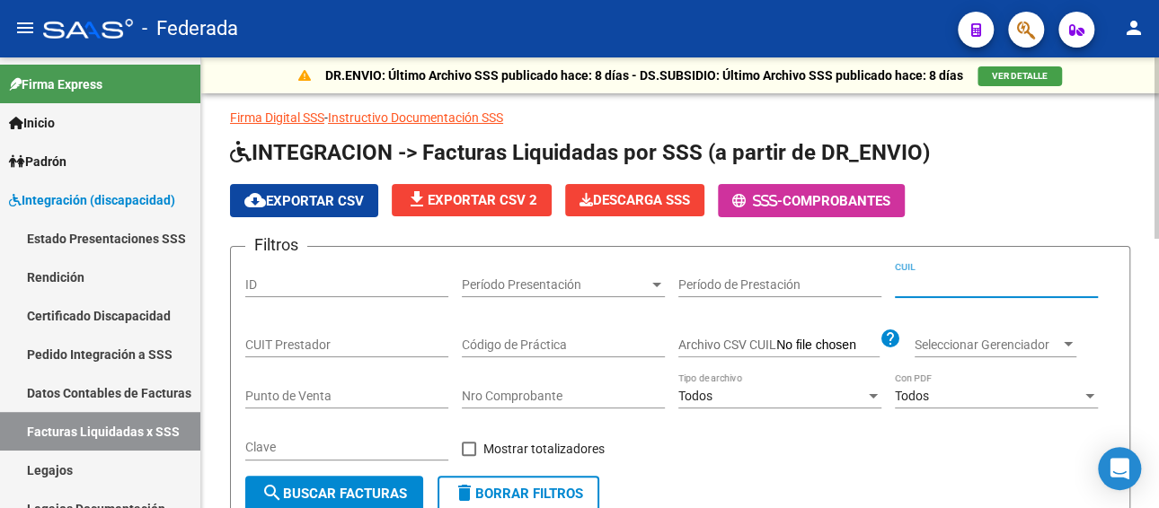
click at [995, 288] on input "CUIL" at bounding box center [996, 285] width 203 height 15
paste input "20-56847325-7"
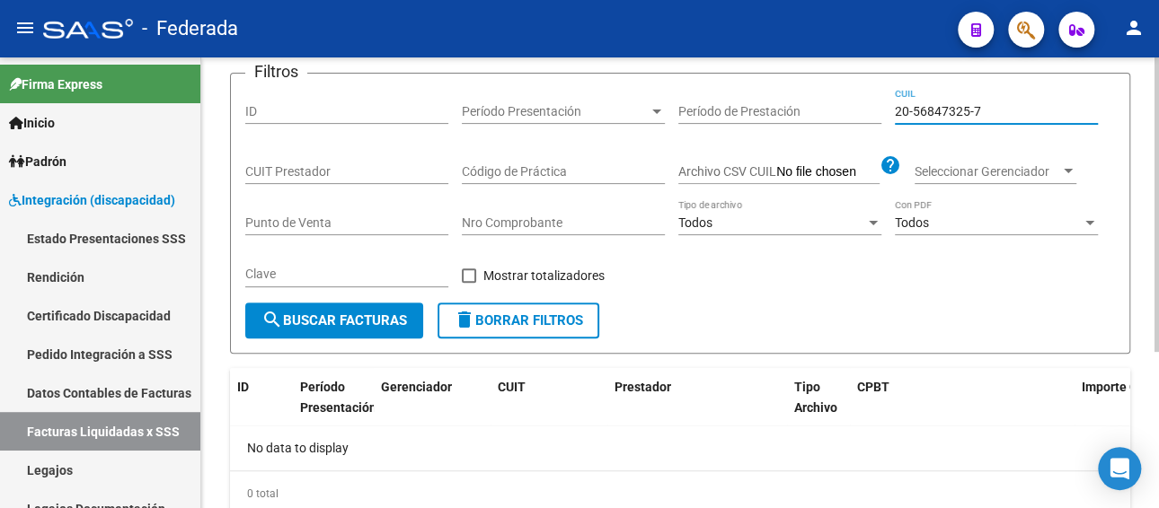
scroll to position [149, 0]
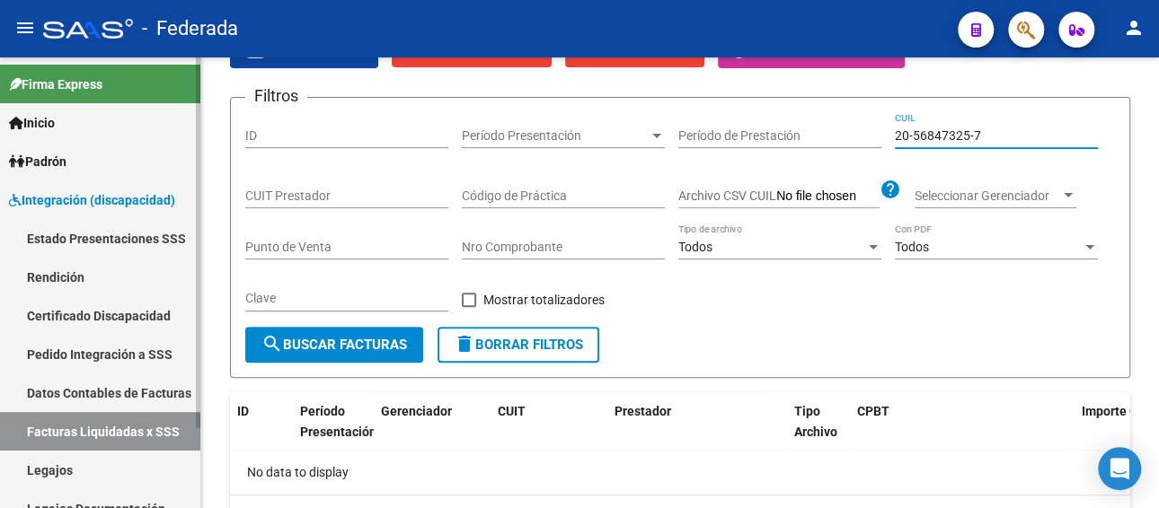
type input "20-56847325-7"
click at [98, 352] on link "Pedido Integración a SSS" at bounding box center [100, 354] width 200 height 39
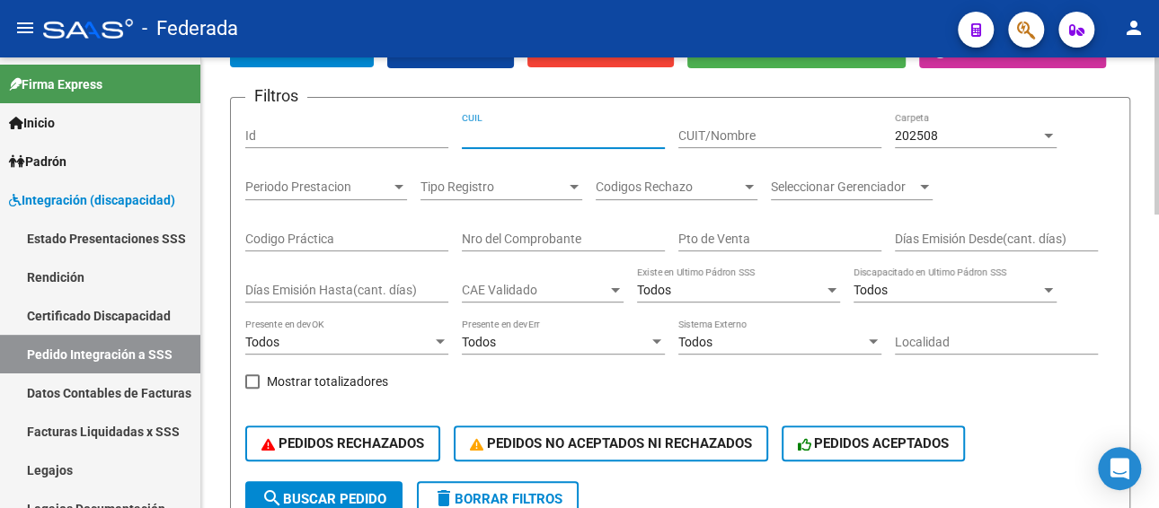
click at [547, 128] on input "CUIL" at bounding box center [563, 135] width 203 height 15
paste input "20568473257"
type input "20568473257"
click at [901, 141] on span "202508" at bounding box center [916, 135] width 43 height 14
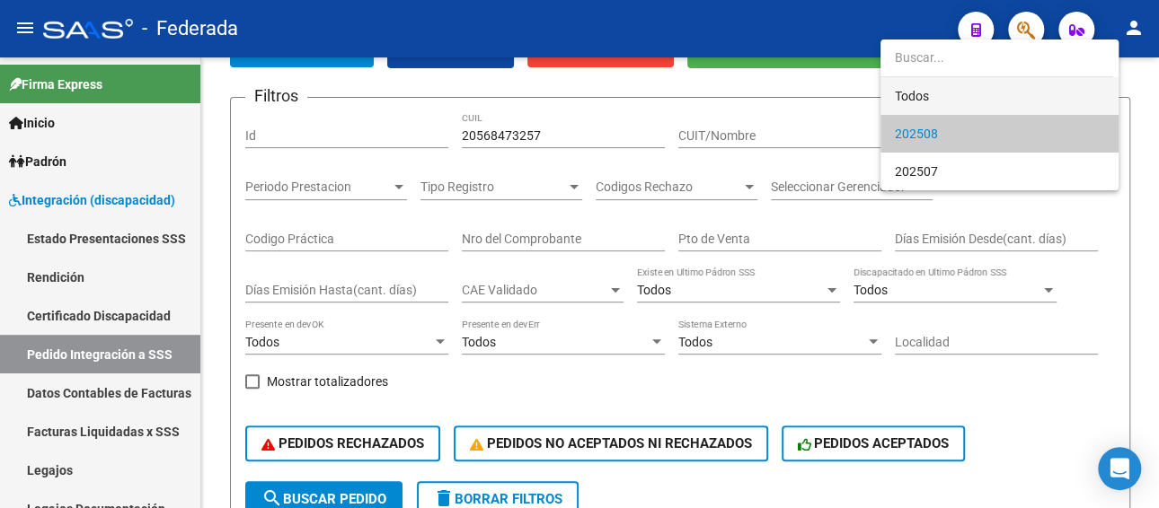
click at [906, 101] on span "Todos" at bounding box center [999, 96] width 209 height 38
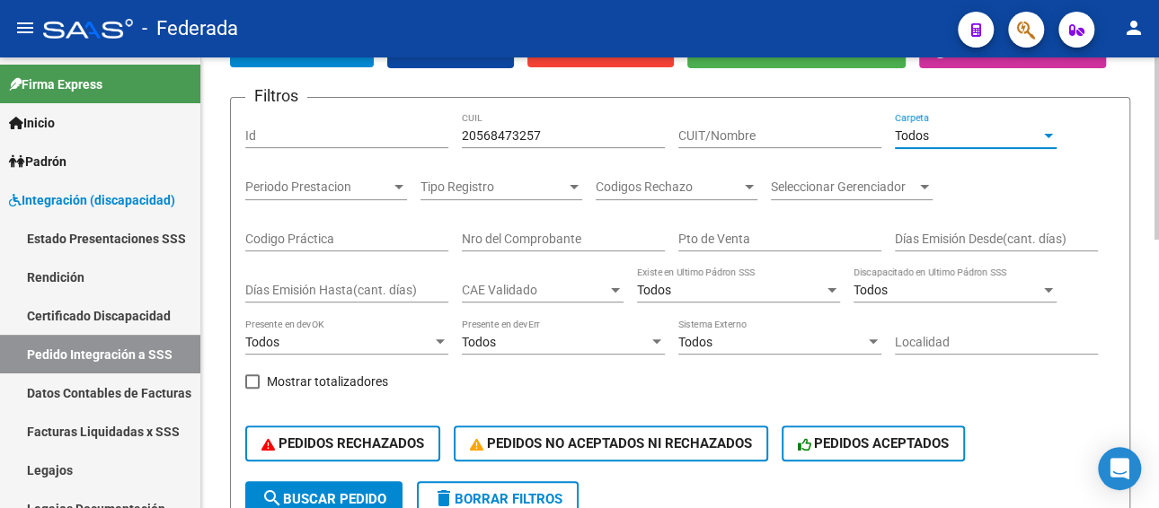
scroll to position [329, 0]
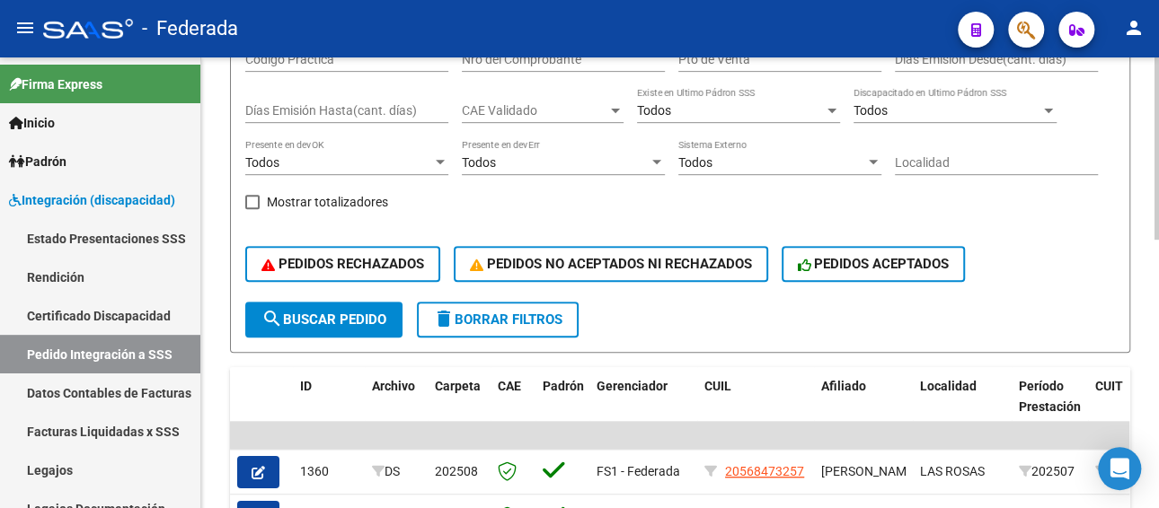
click at [328, 304] on button "search Buscar Pedido" at bounding box center [323, 320] width 157 height 36
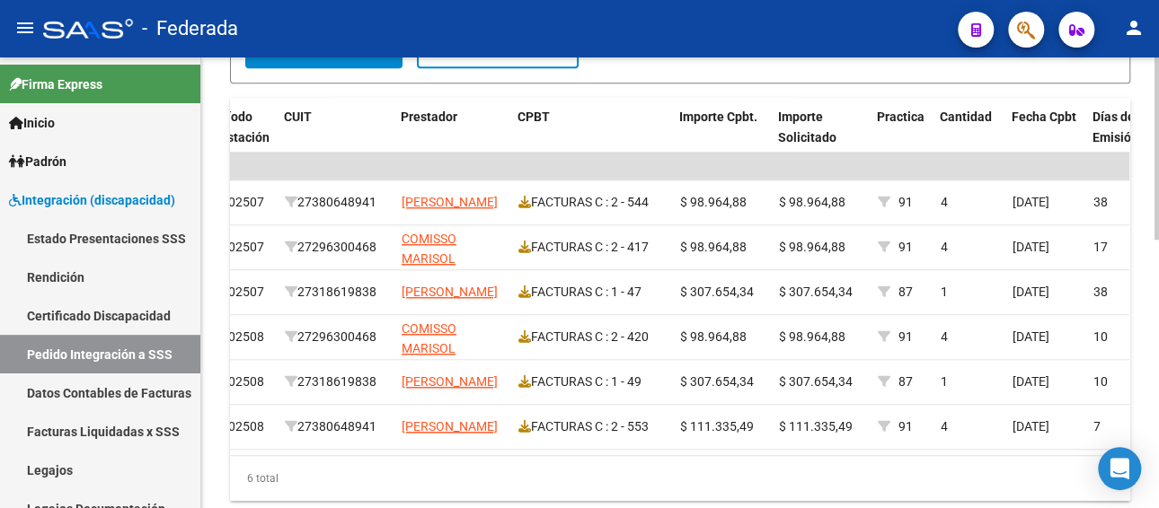
scroll to position [0, 807]
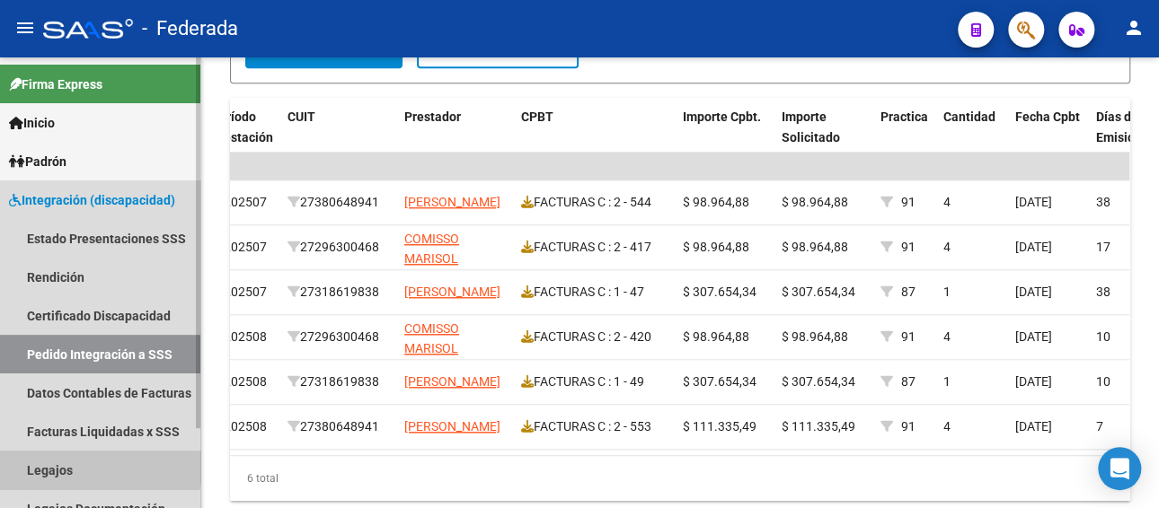
click at [46, 464] on link "Legajos" at bounding box center [100, 470] width 200 height 39
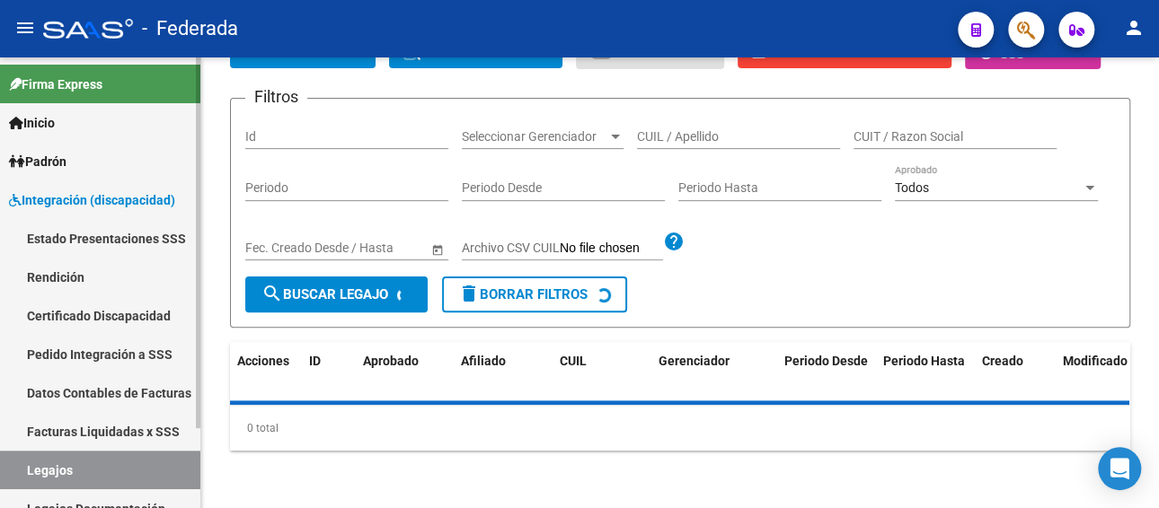
click at [80, 426] on link "Facturas Liquidadas x SSS" at bounding box center [100, 431] width 200 height 39
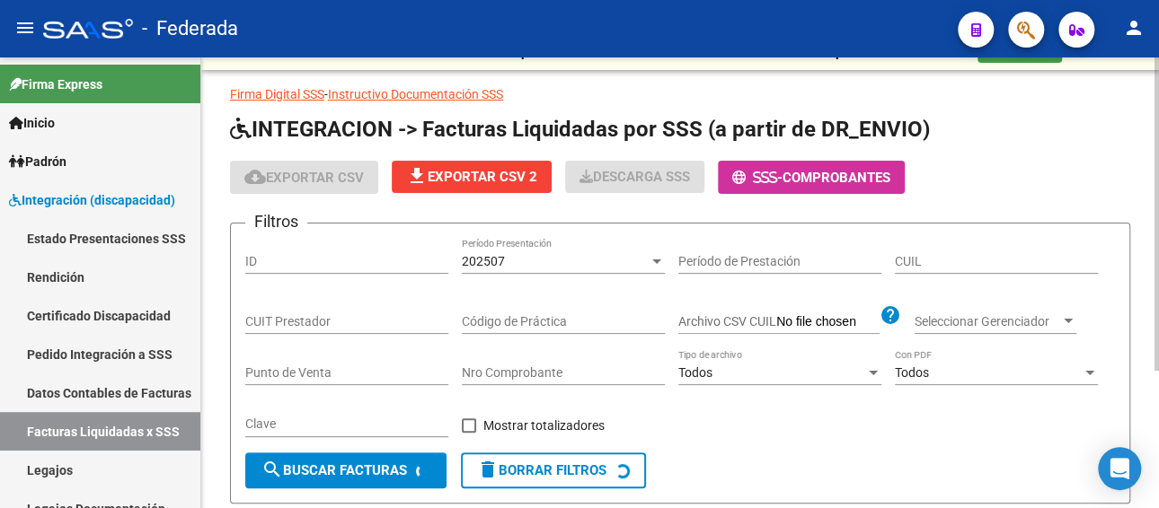
scroll to position [18, 0]
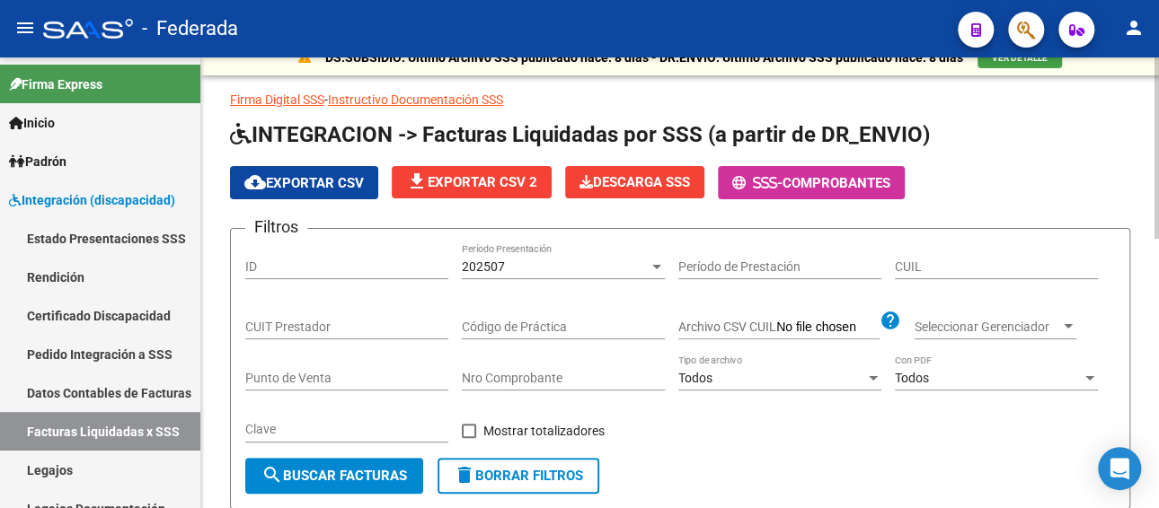
click at [549, 270] on div "202507" at bounding box center [555, 267] width 187 height 15
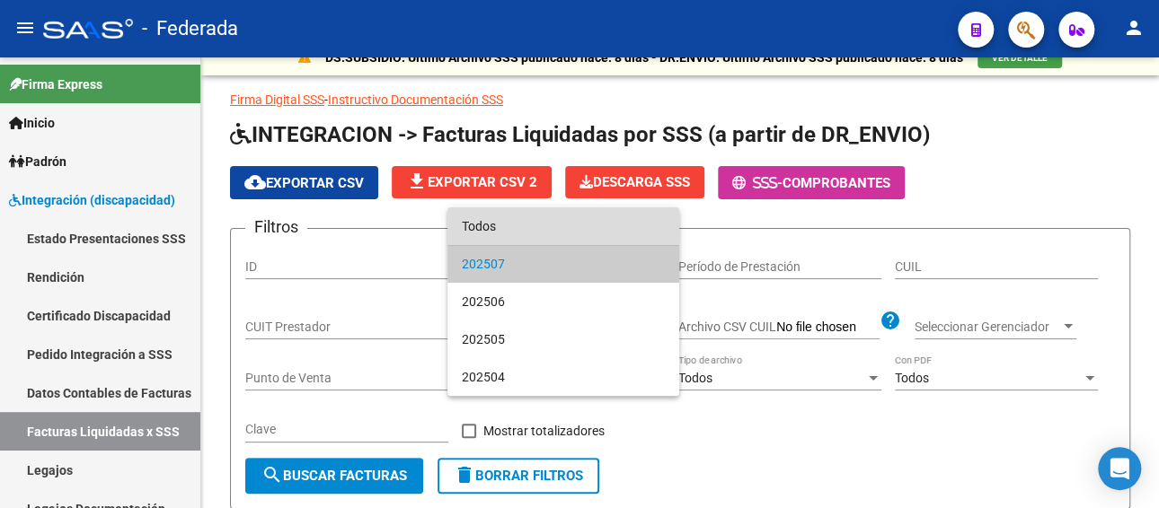
drag, startPoint x: 523, startPoint y: 226, endPoint x: 780, endPoint y: 272, distance: 261.8
click at [524, 227] on span "Todos" at bounding box center [563, 226] width 203 height 38
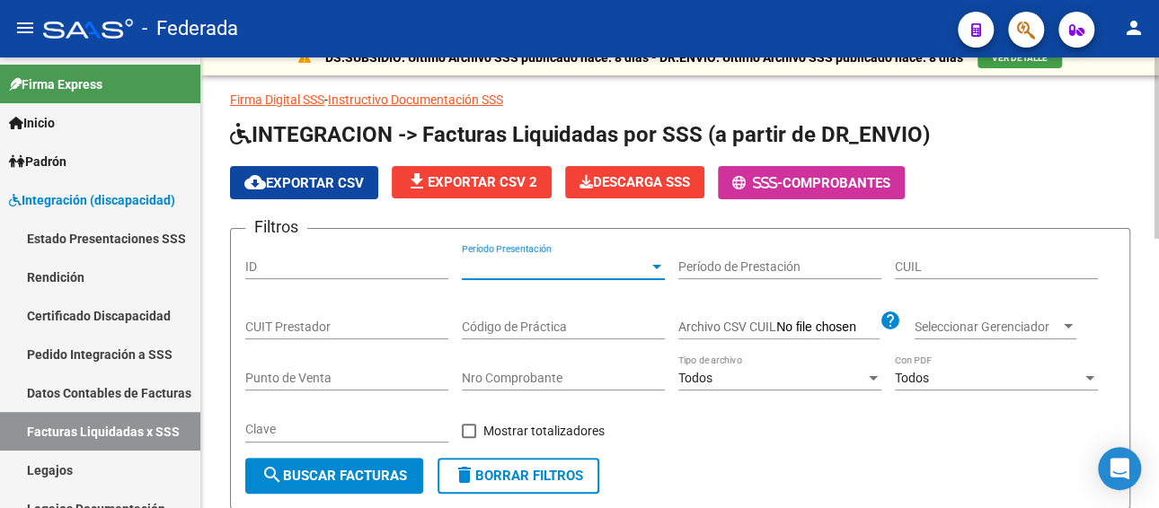
click at [926, 260] on input "CUIL" at bounding box center [996, 267] width 203 height 15
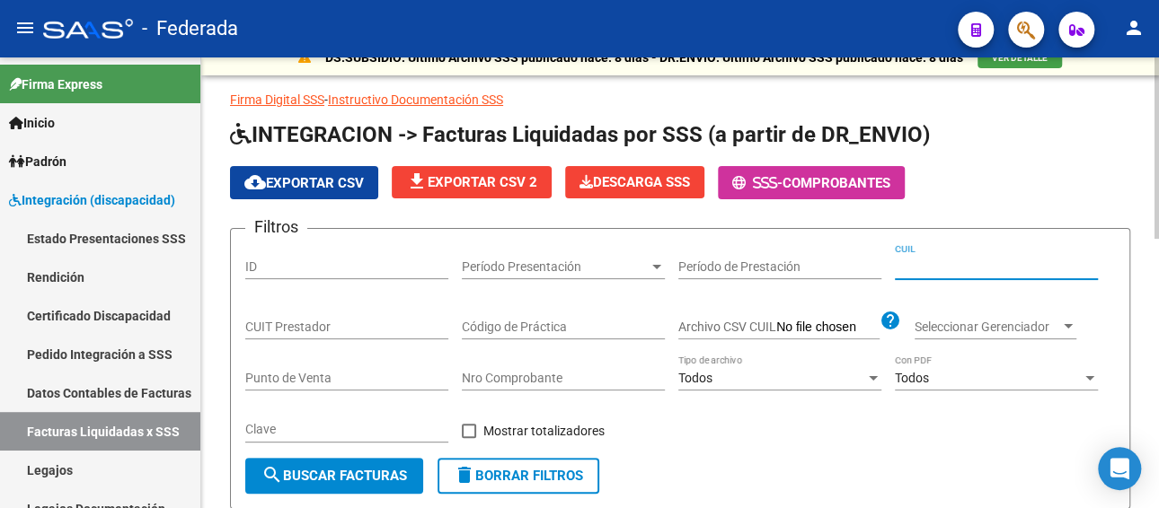
paste input "20-52008310-4"
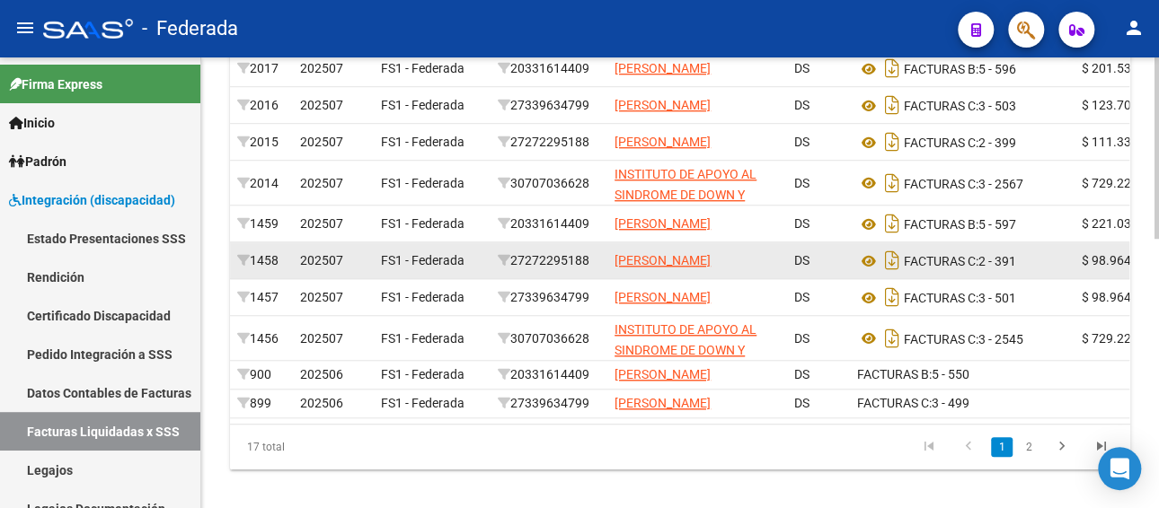
scroll to position [647, 0]
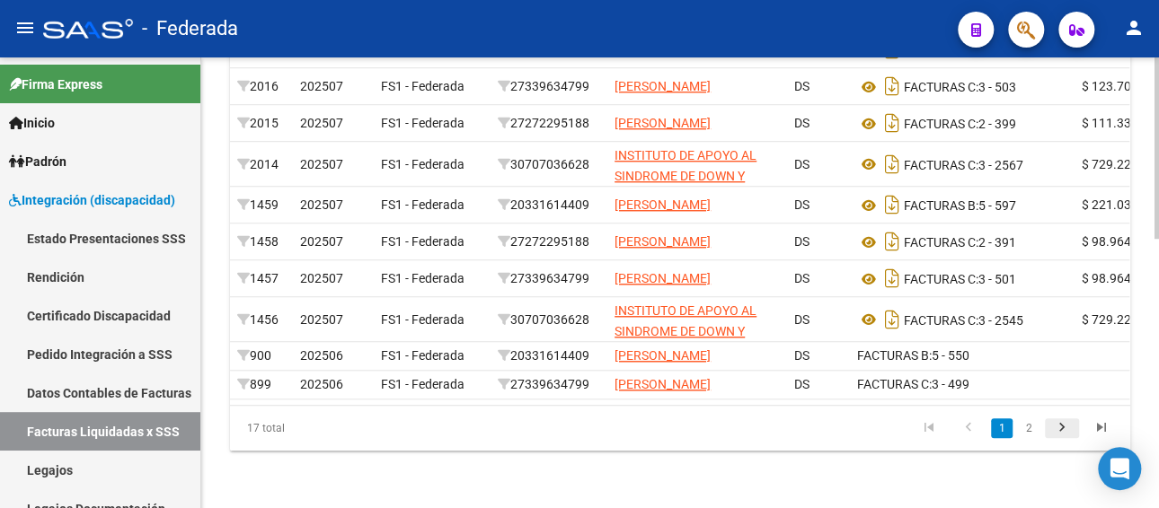
type input "20-52008310-4"
click at [1061, 441] on icon "go to next page" at bounding box center [1061, 430] width 23 height 22
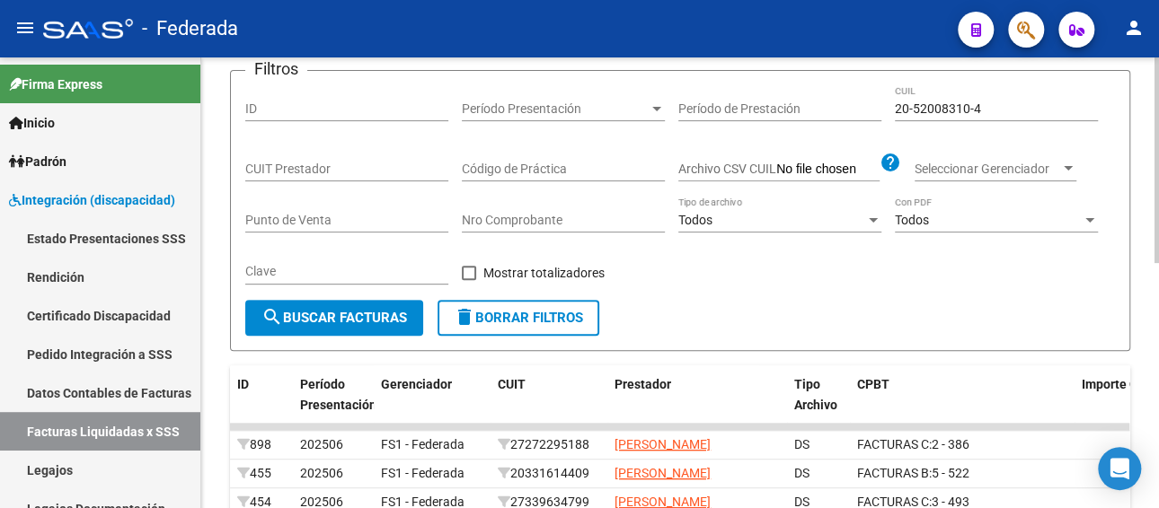
scroll to position [535, 0]
